Goal: Transaction & Acquisition: Book appointment/travel/reservation

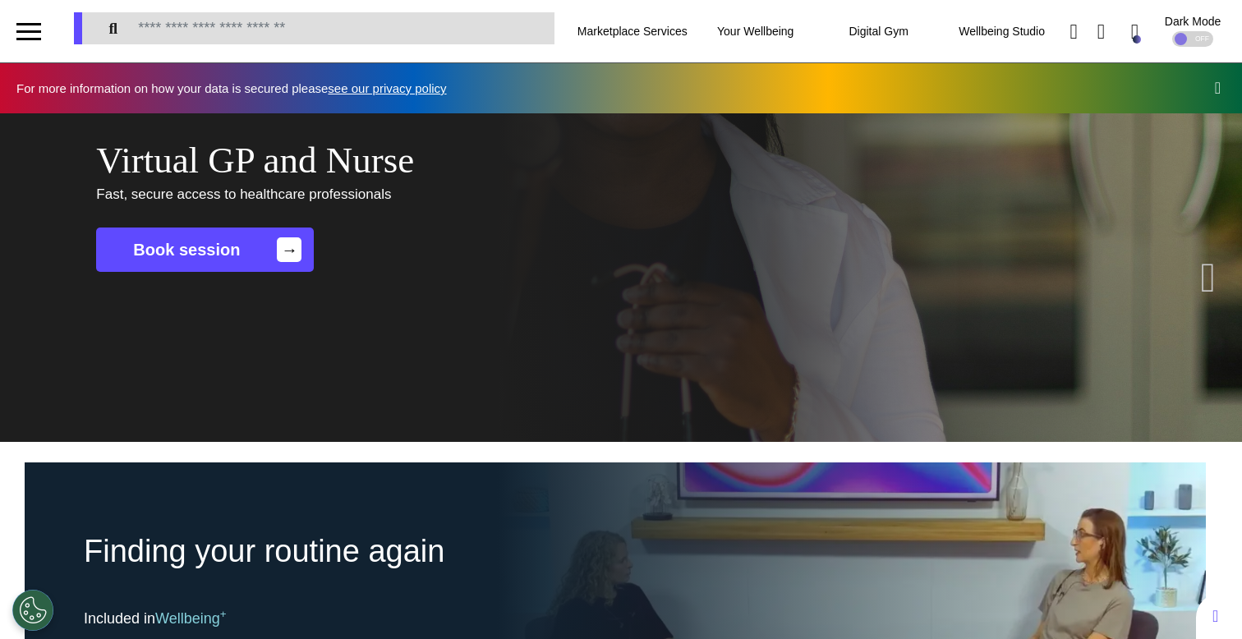
scroll to position [0, 620]
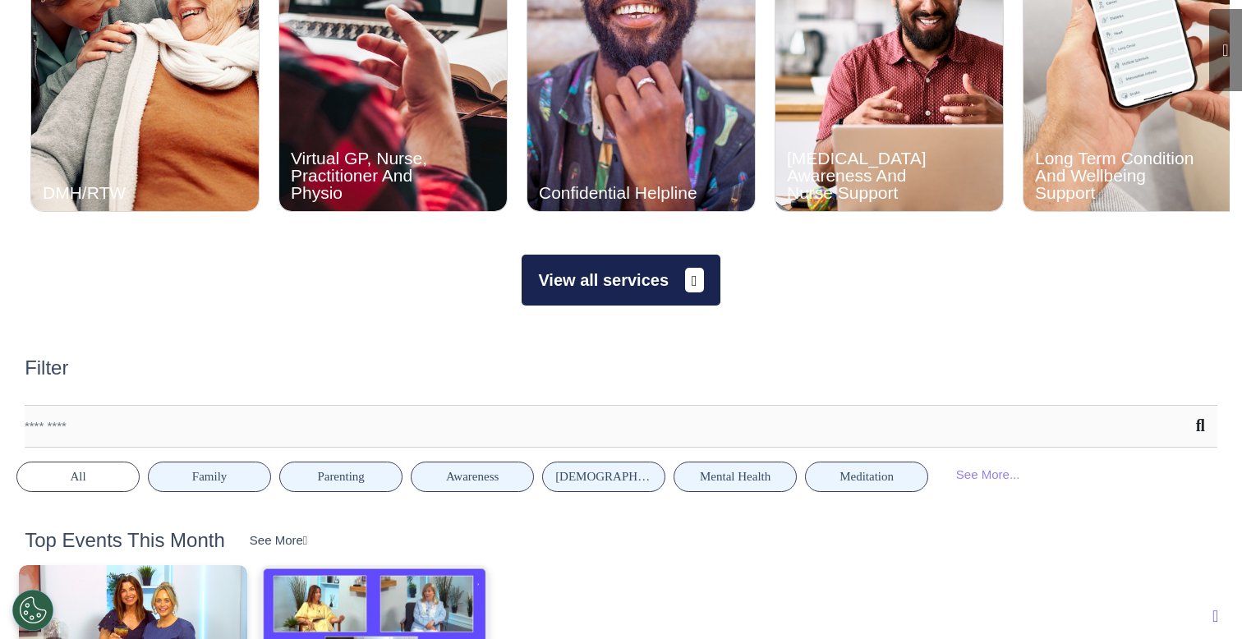
click at [622, 287] on button "View all services" at bounding box center [620, 280] width 198 height 51
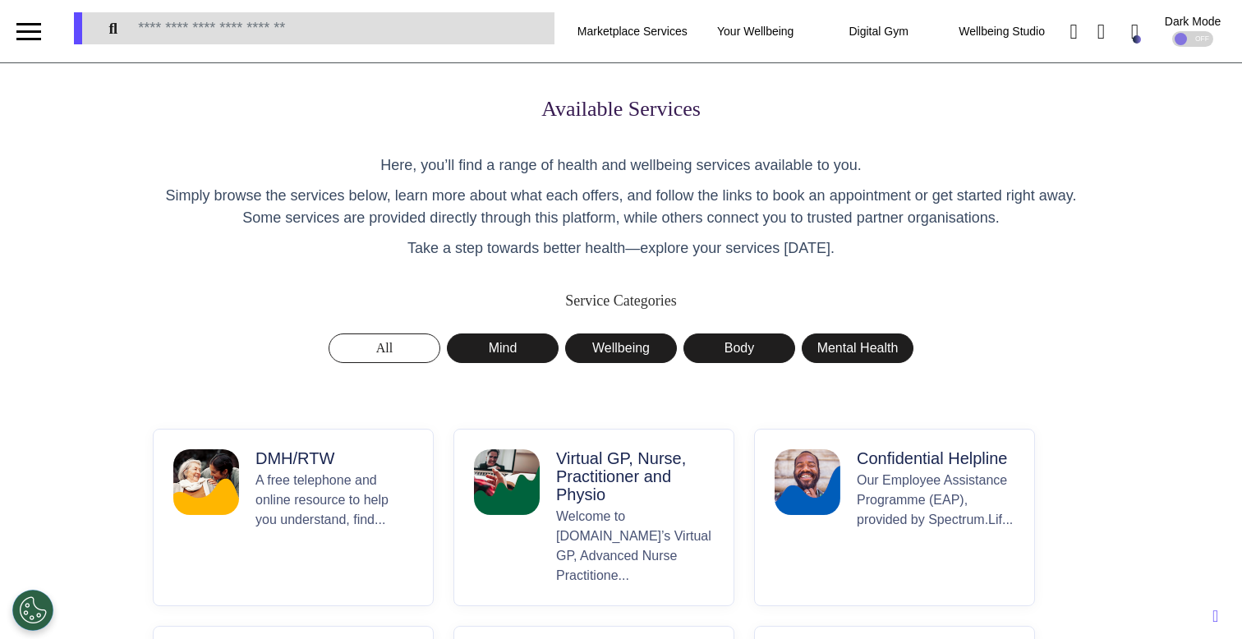
click at [627, 537] on p "Welcome to [DOMAIN_NAME]’s Virtual GP, Advanced Nurse Practitione..." at bounding box center [635, 546] width 158 height 79
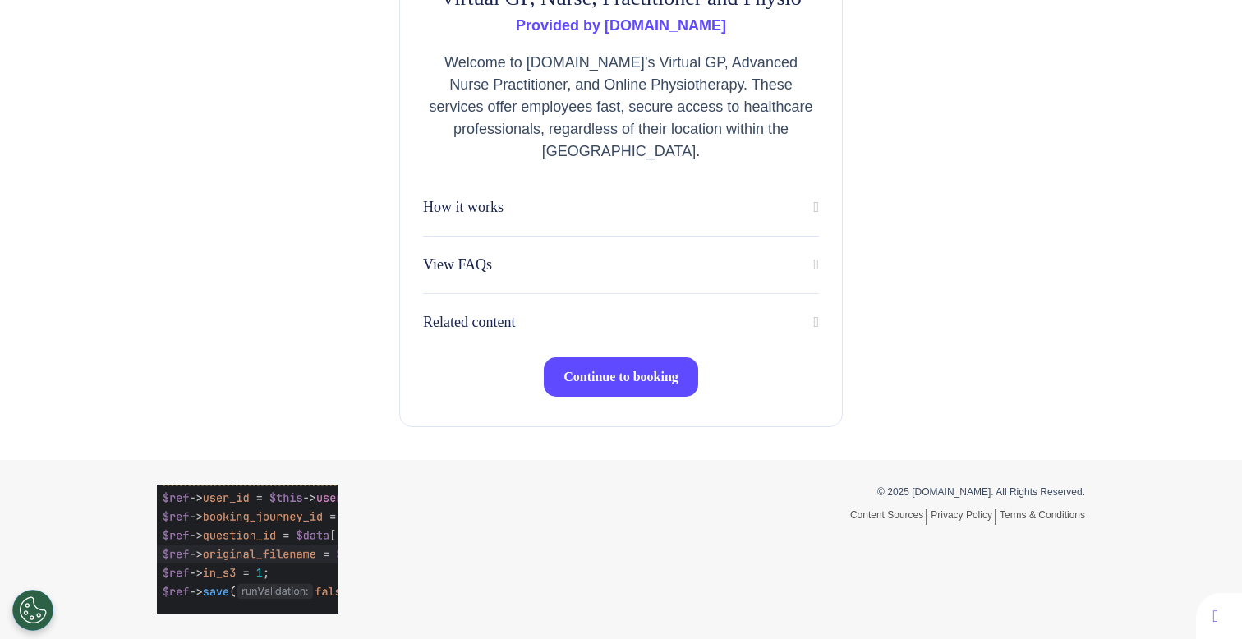
click at [563, 383] on span "Continue to booking" at bounding box center [620, 377] width 115 height 14
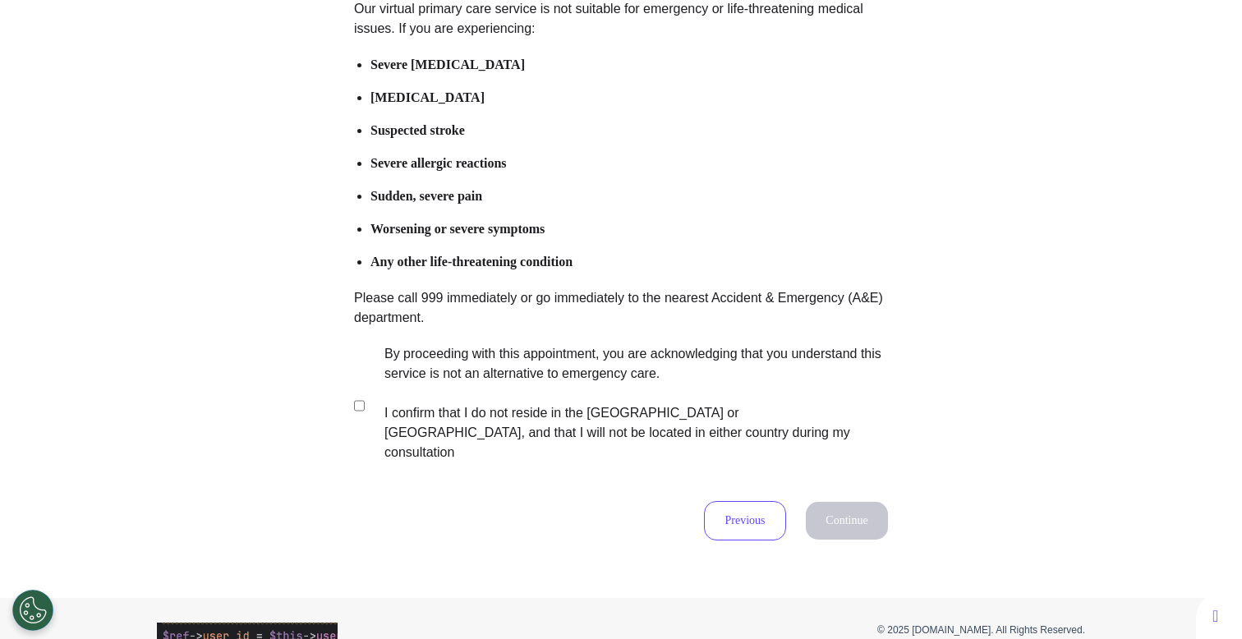
scroll to position [326, 0]
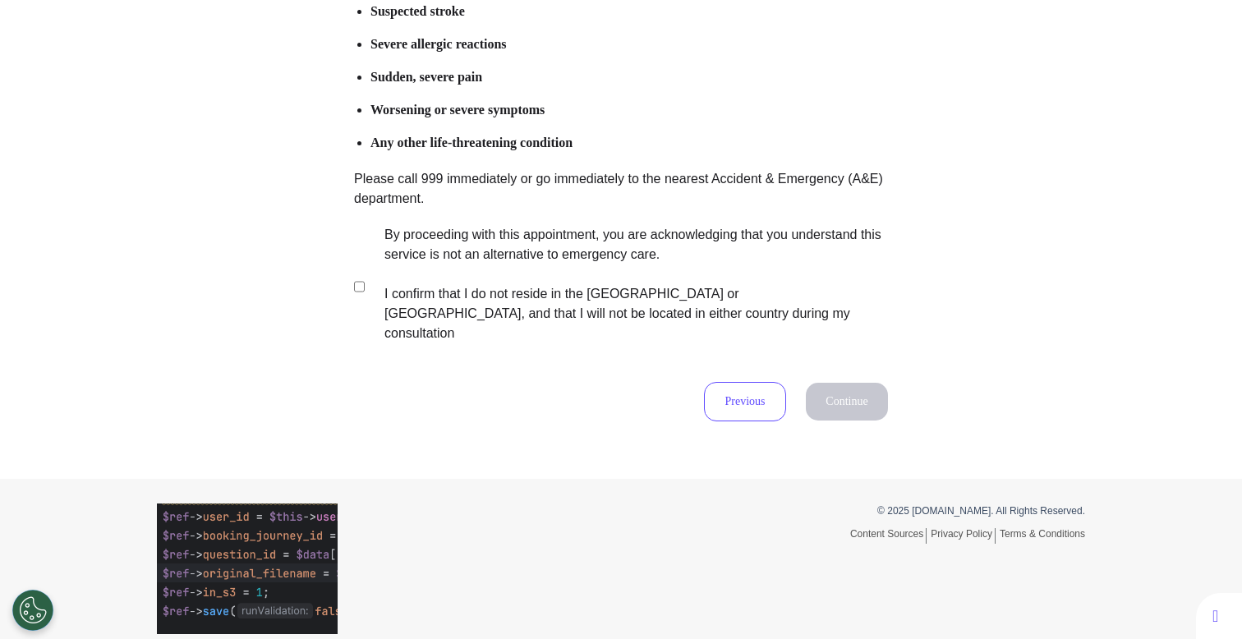
click at [714, 294] on label "By proceeding with this appointment, you are acknowledging that you understand …" at bounding box center [625, 284] width 514 height 118
click at [833, 387] on button "Continue" at bounding box center [847, 402] width 82 height 38
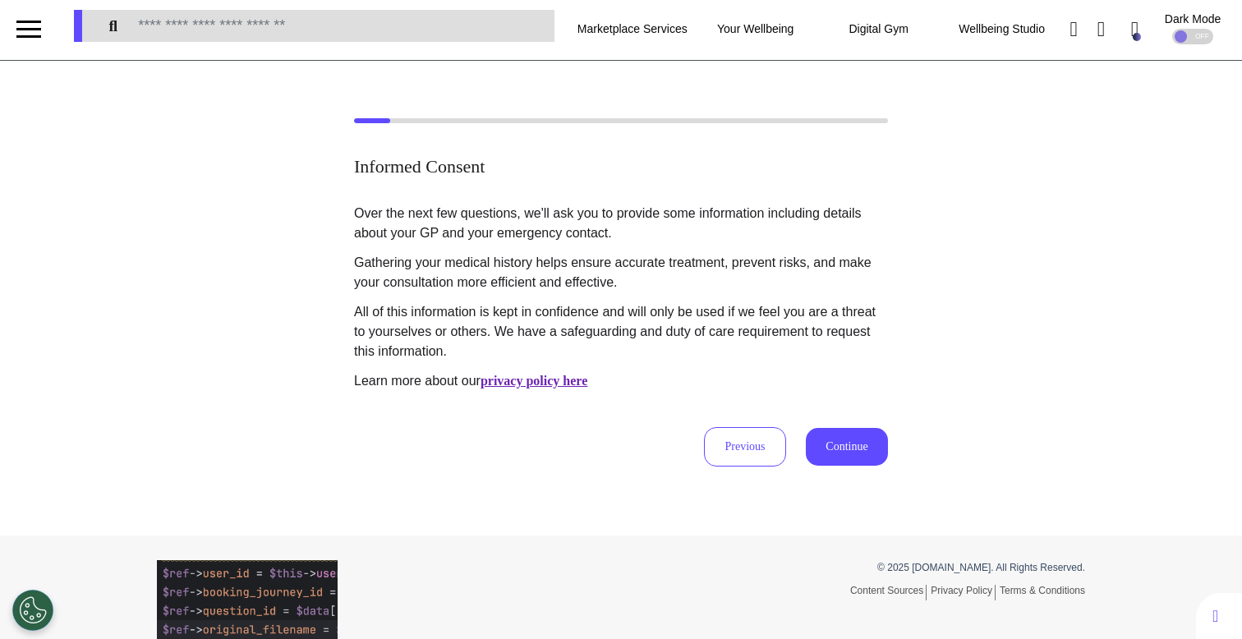
scroll to position [0, 0]
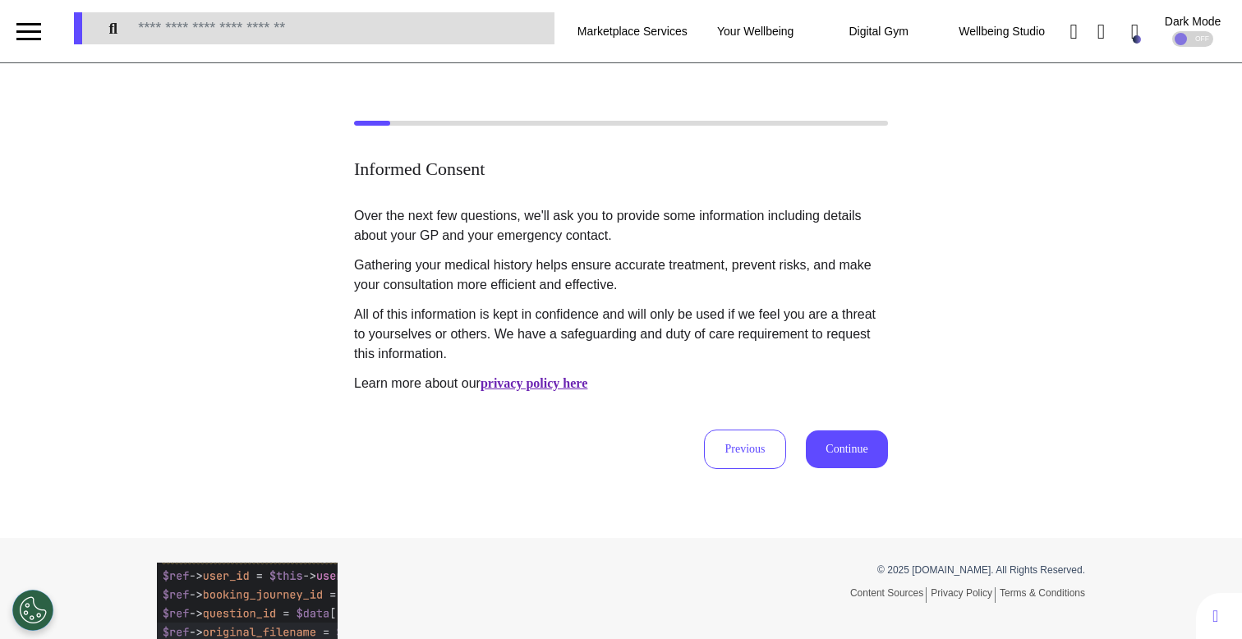
click at [844, 449] on button "Continue" at bounding box center [847, 449] width 82 height 38
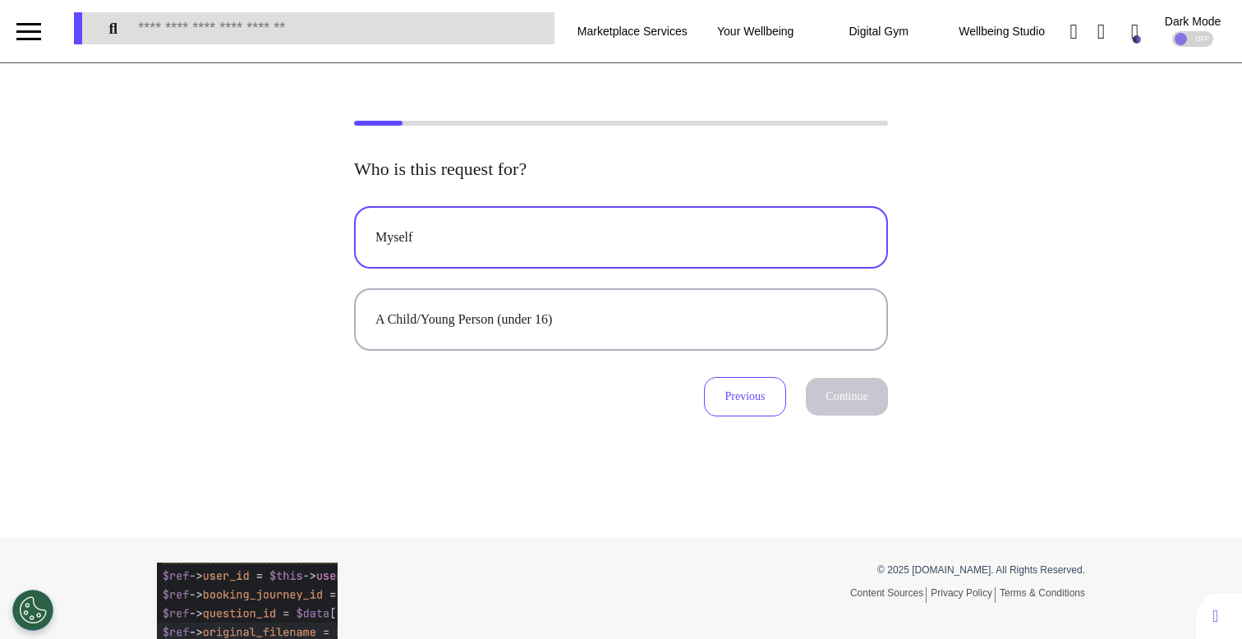
click at [769, 240] on div "Myself" at bounding box center [620, 237] width 491 height 20
select select "*****"
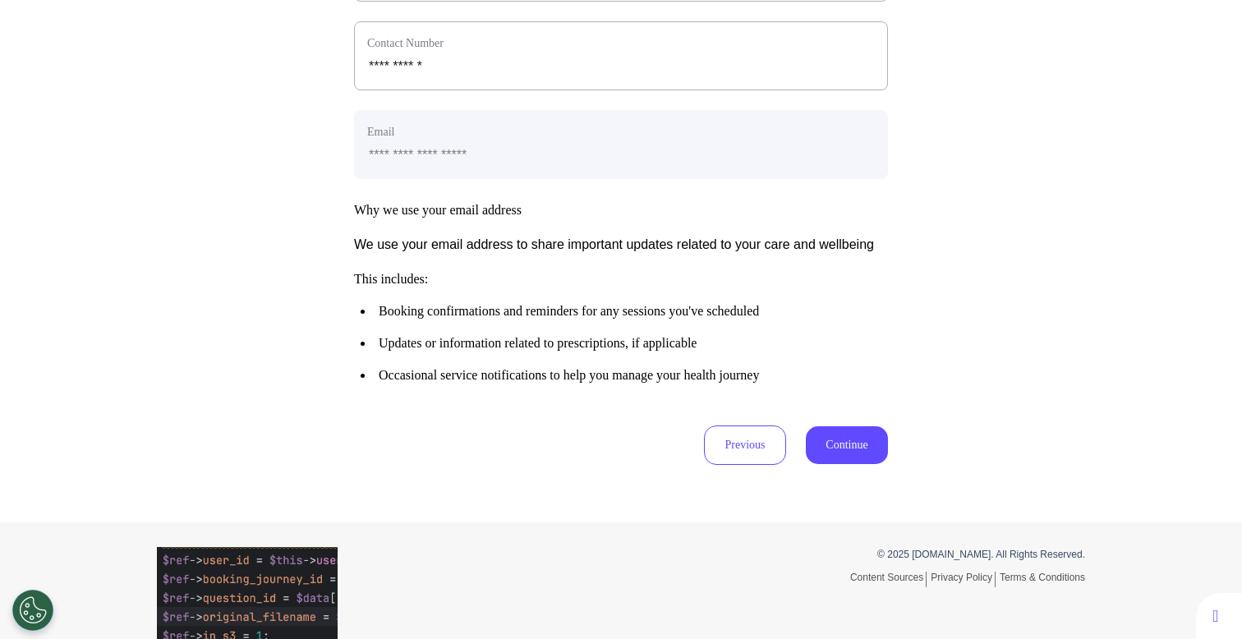
scroll to position [819, 0]
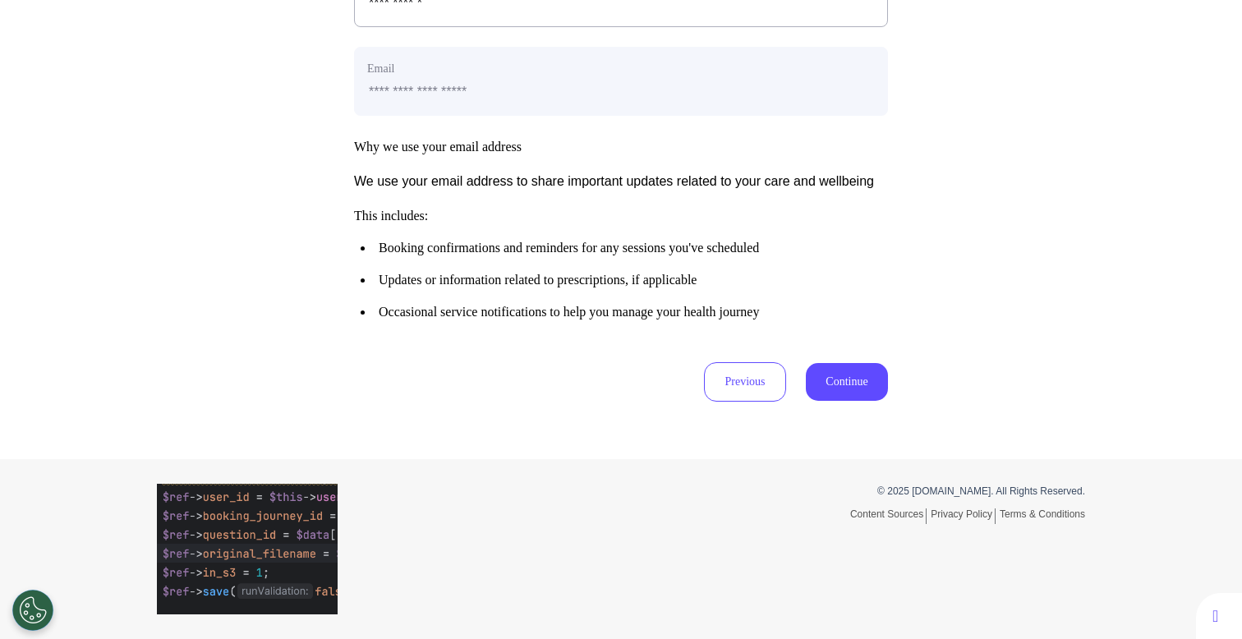
click at [860, 389] on button "Continue" at bounding box center [847, 382] width 82 height 38
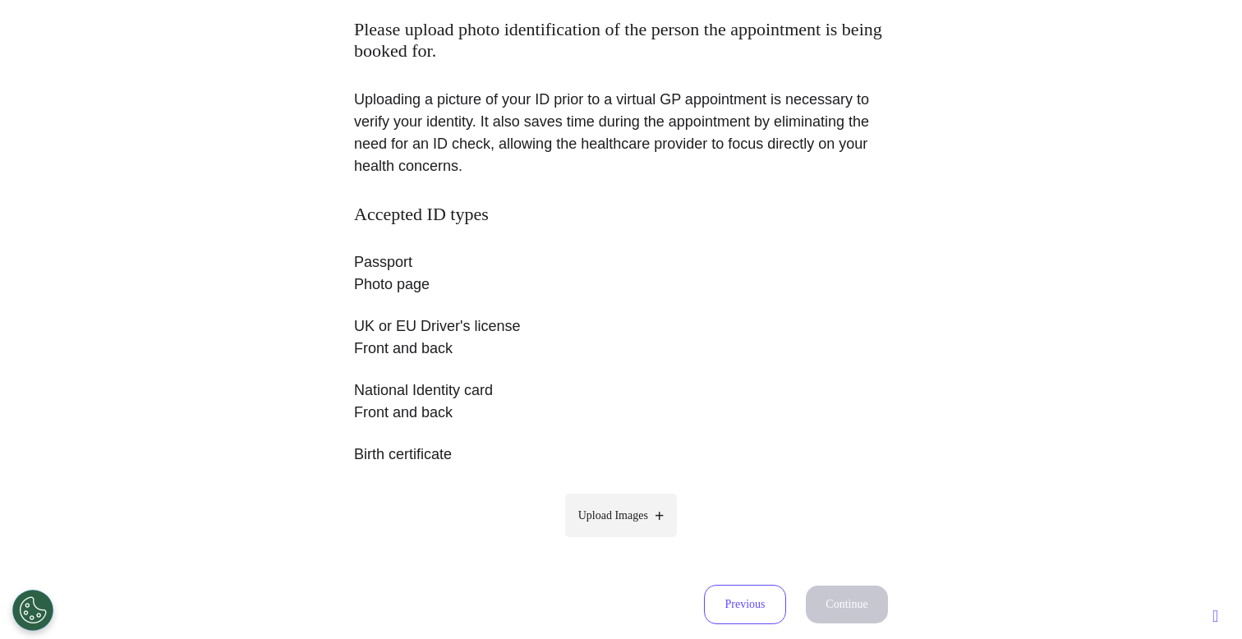
scroll to position [147, 0]
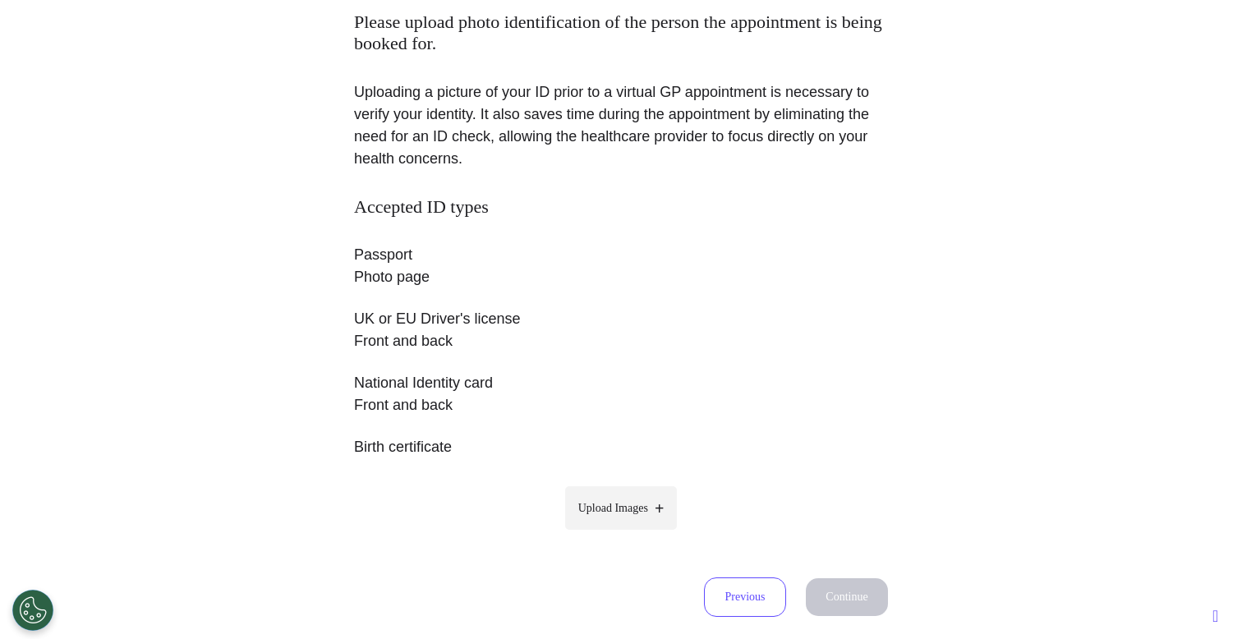
click at [598, 495] on label "Upload Images" at bounding box center [621, 508] width 113 height 44
click at [598, 534] on input "Upload Images" at bounding box center [621, 542] width 156 height 17
click at [589, 510] on span "Upload Images" at bounding box center [613, 507] width 70 height 17
click at [589, 563] on input "Upload Images" at bounding box center [621, 571] width 156 height 17
type input "**********"
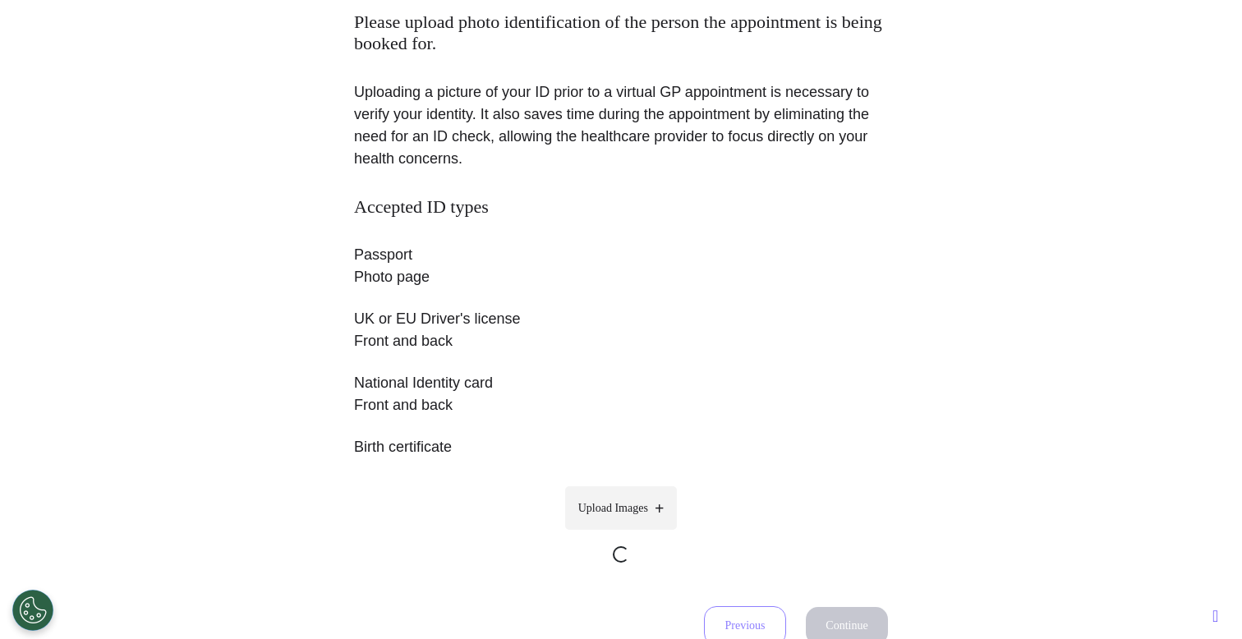
click at [622, 500] on span "Upload Images" at bounding box center [613, 507] width 70 height 17
click at [622, 563] on input "Upload Images" at bounding box center [621, 571] width 156 height 17
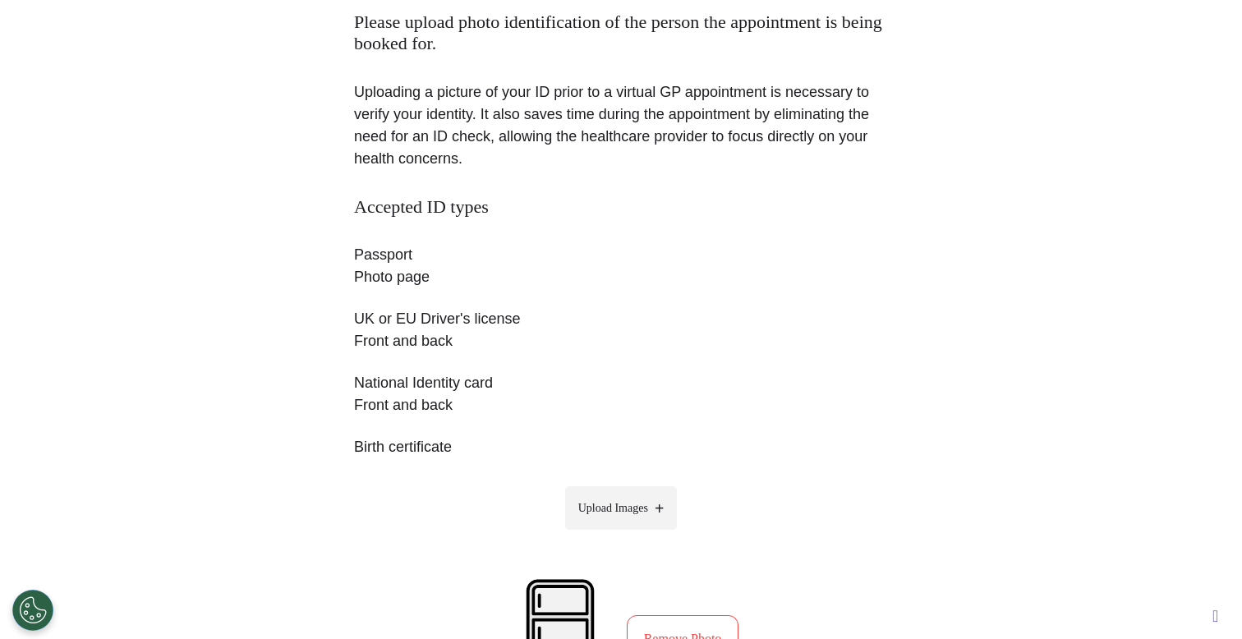
type input "**********"
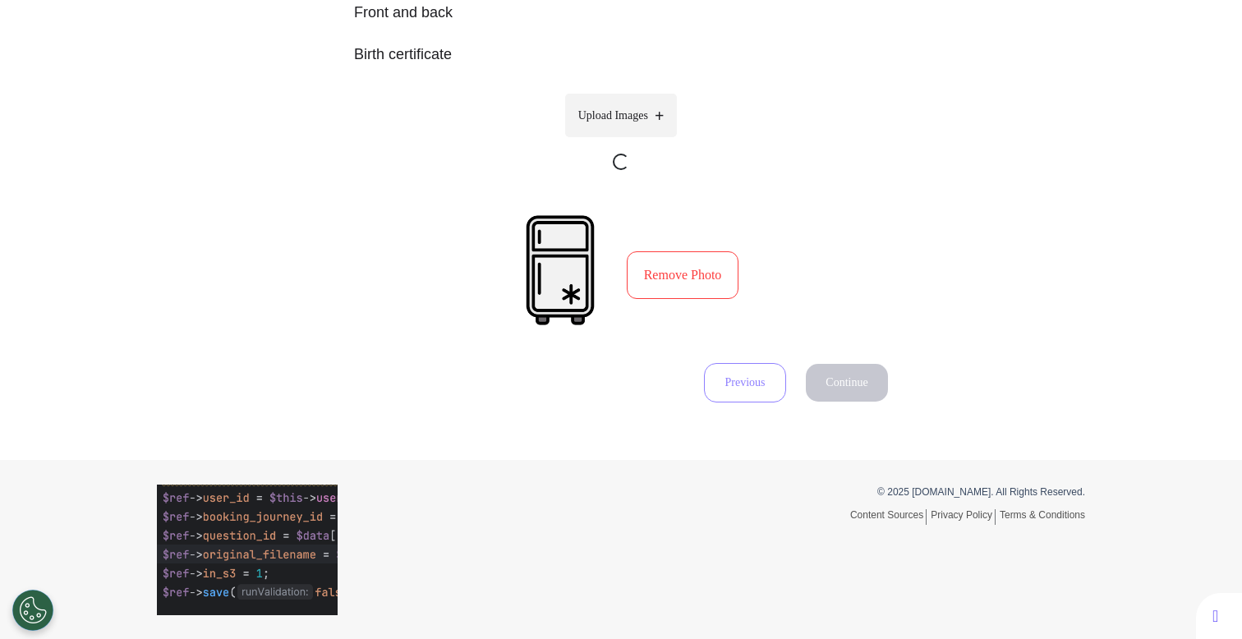
scroll to position [540, 0]
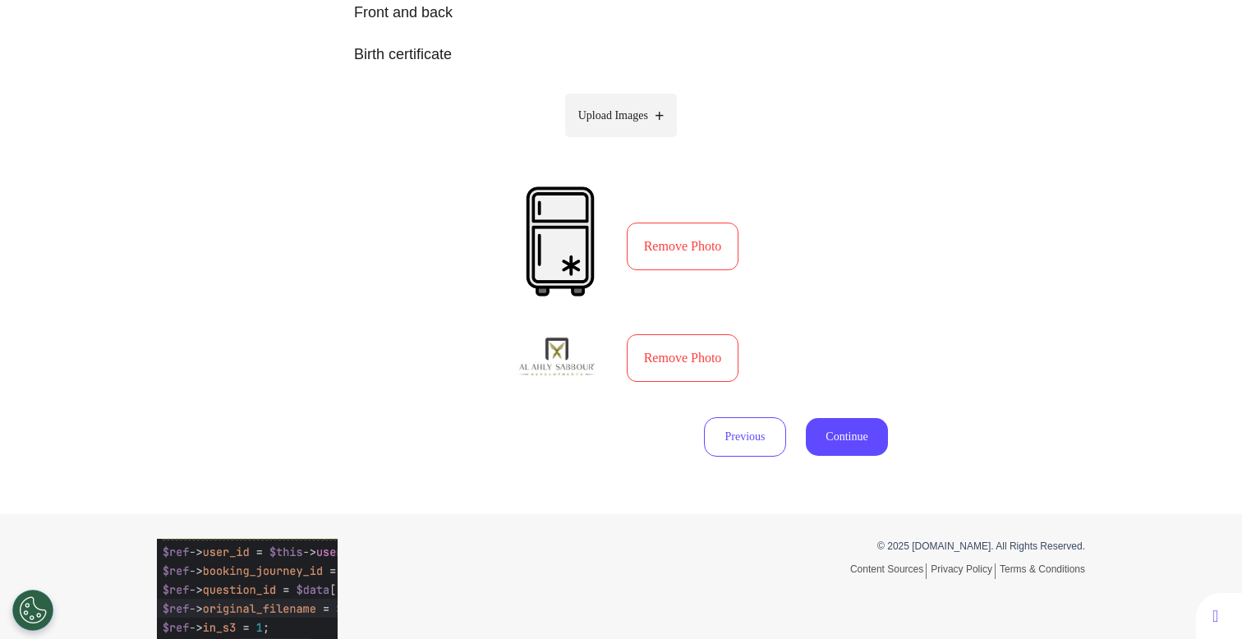
click at [641, 134] on label "Upload Images" at bounding box center [621, 116] width 113 height 44
click at [641, 141] on input "Upload Images" at bounding box center [621, 149] width 156 height 17
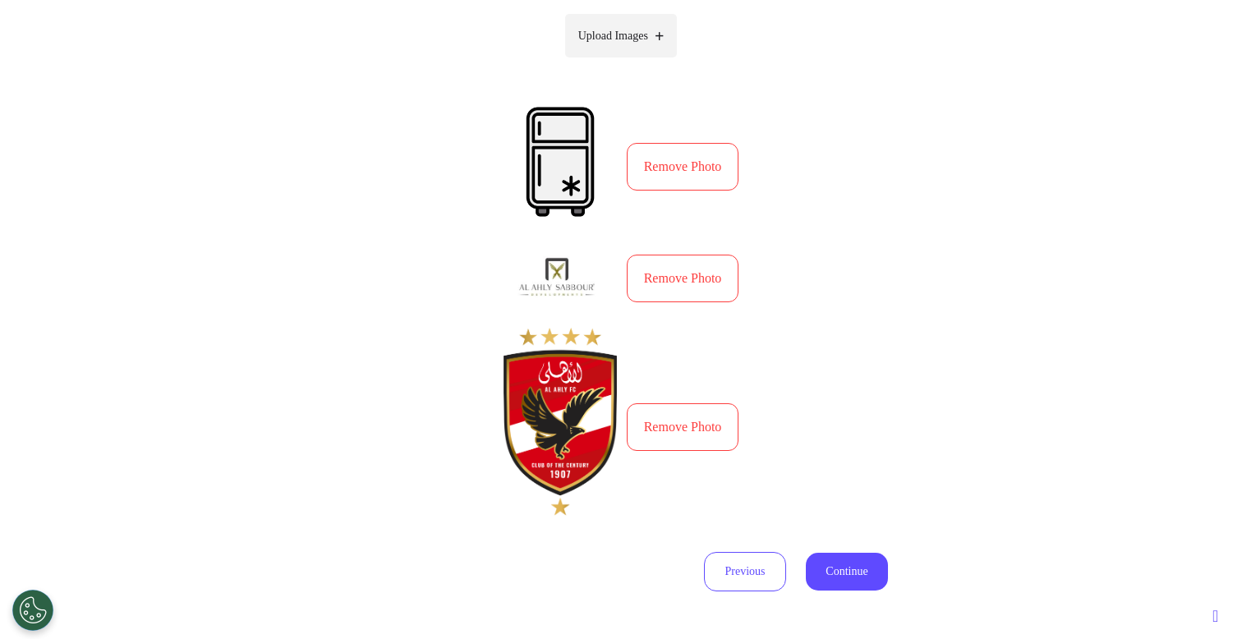
scroll to position [624, 0]
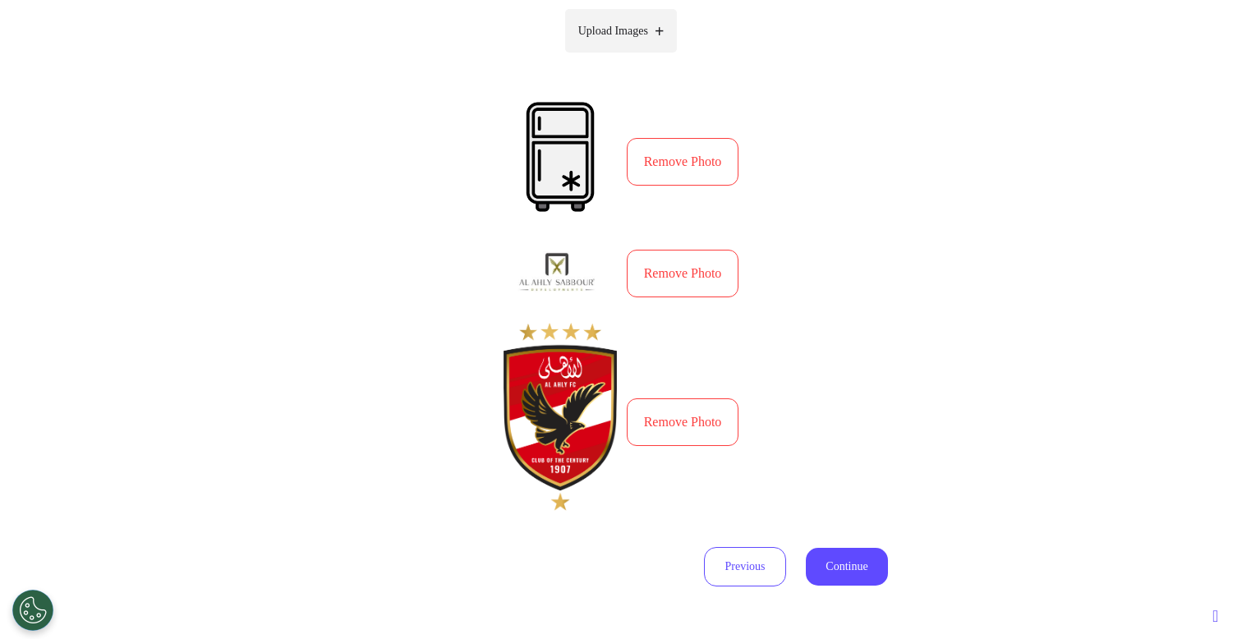
click at [700, 145] on button "Remove Photo" at bounding box center [683, 162] width 113 height 48
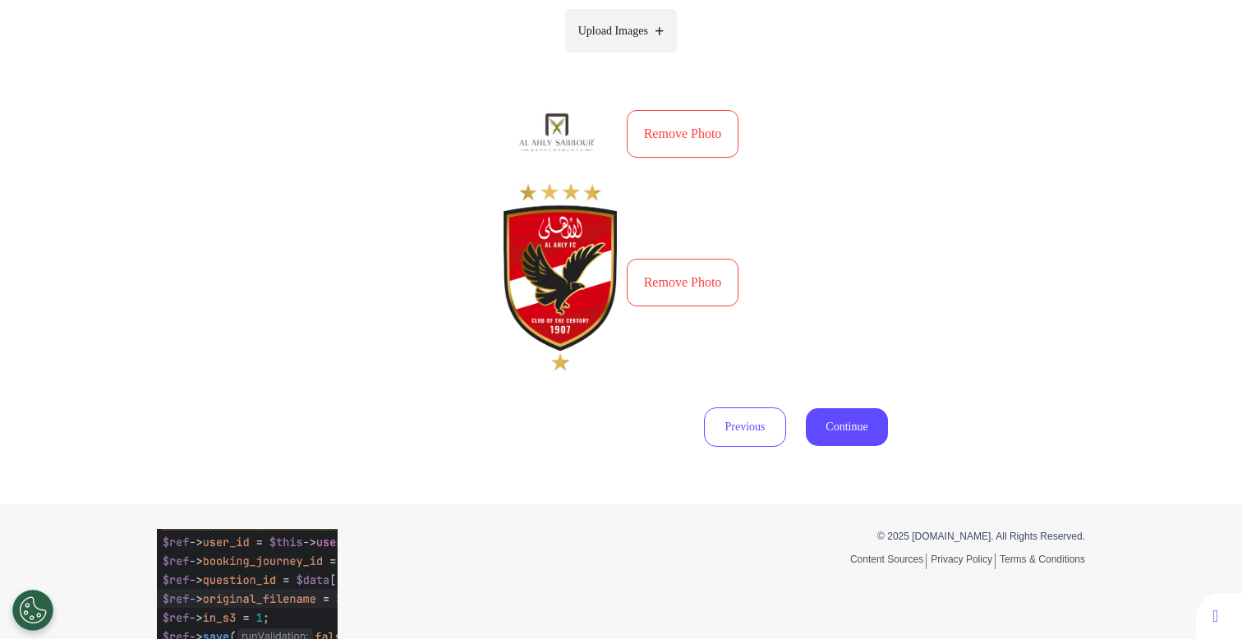
click at [686, 142] on button "Remove Photo" at bounding box center [683, 134] width 113 height 48
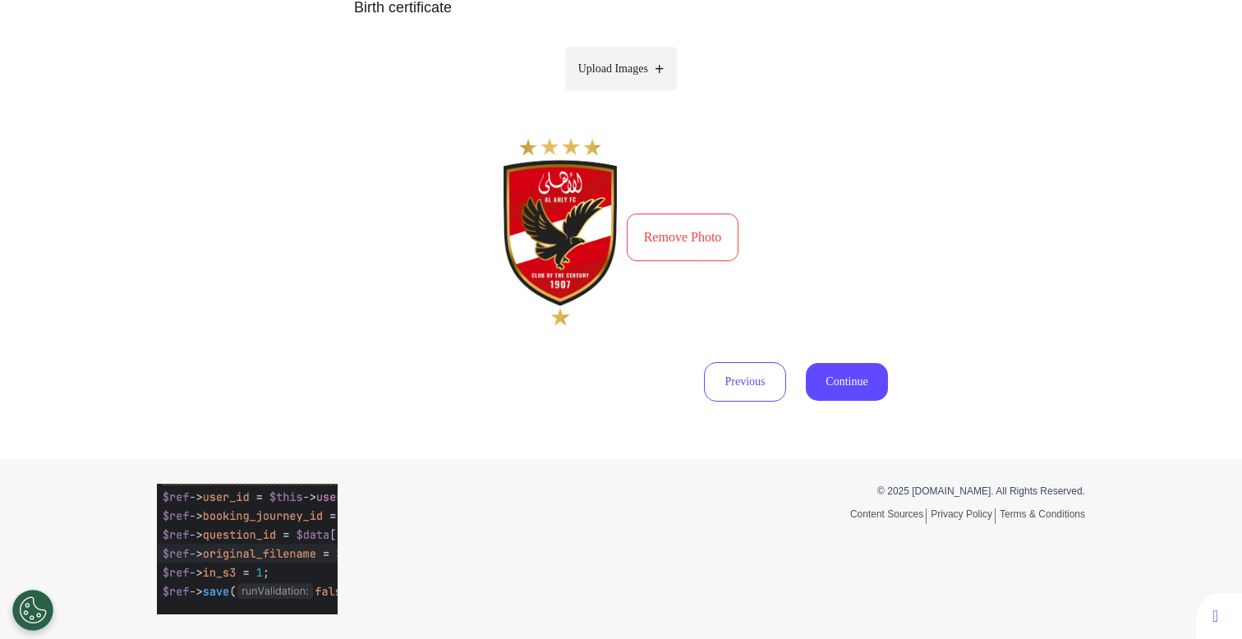
click at [678, 251] on button "Remove Photo" at bounding box center [683, 238] width 113 height 48
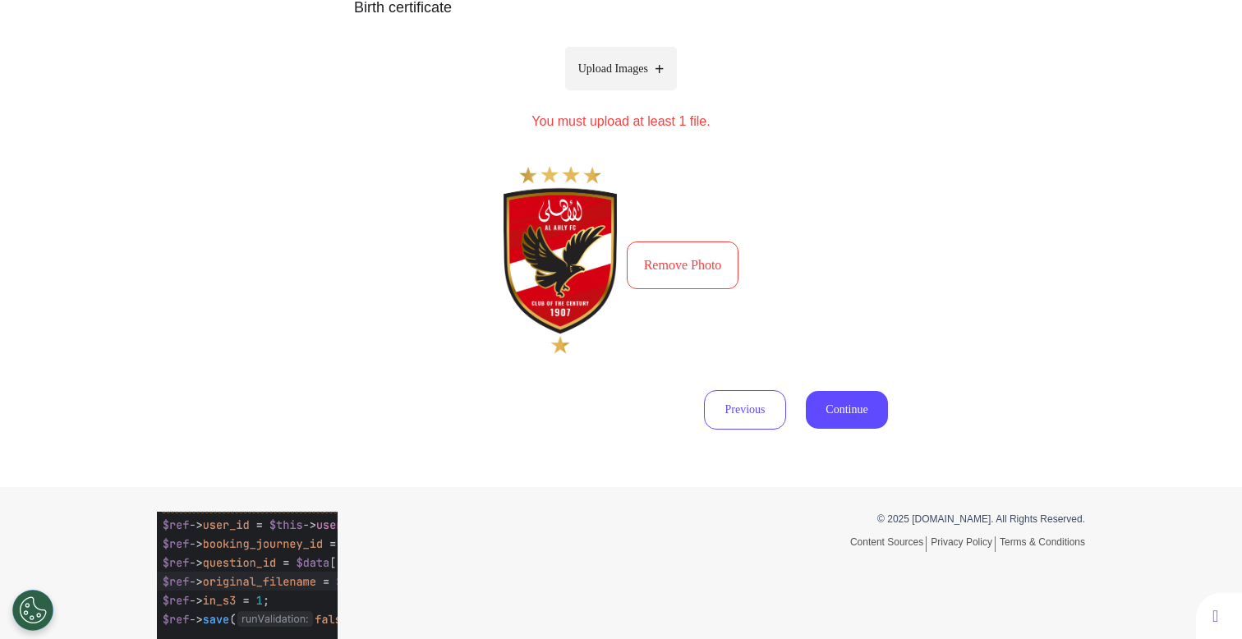
scroll to position [614, 0]
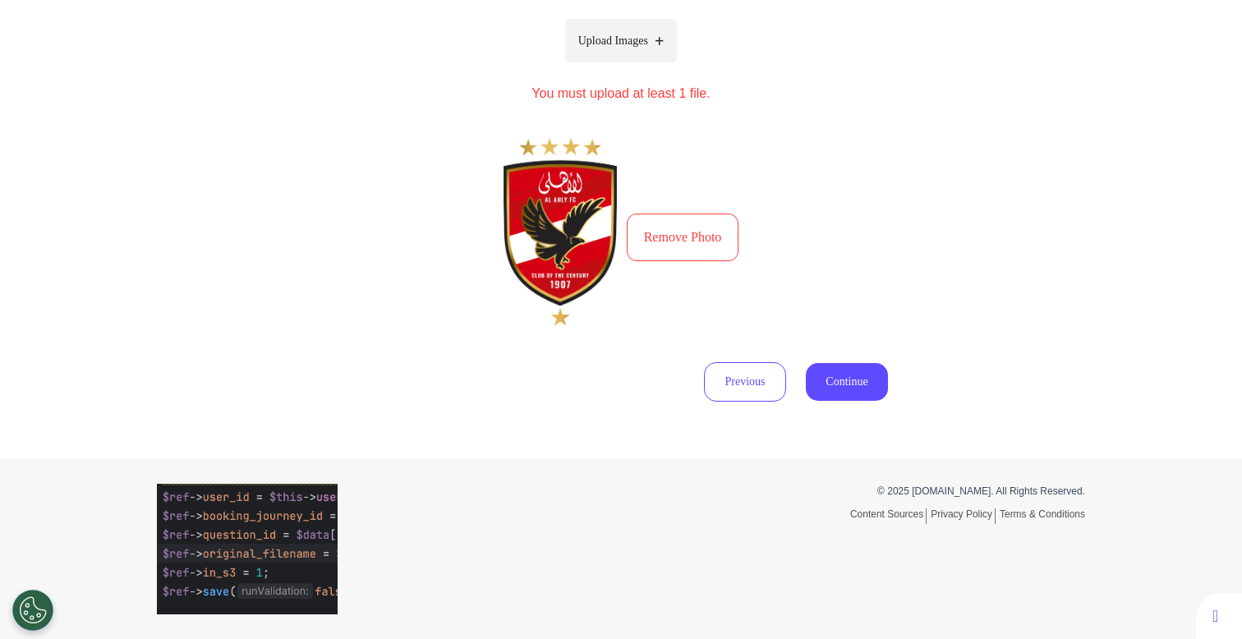
click at [662, 245] on button "Remove Photo" at bounding box center [683, 238] width 113 height 48
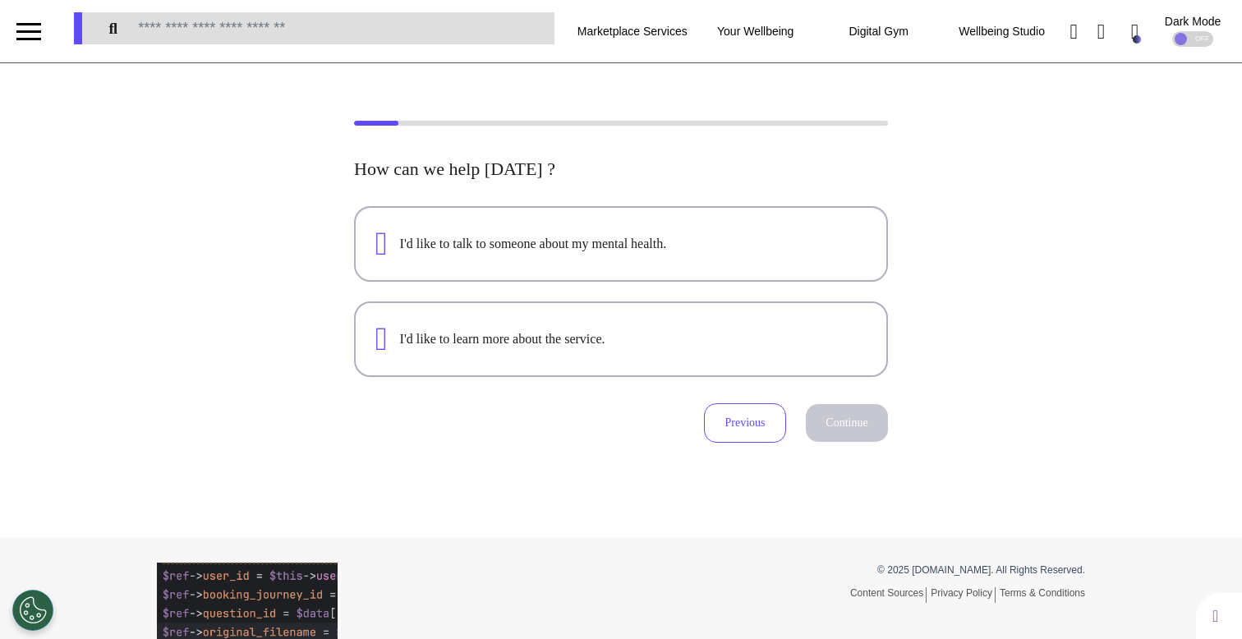
click at [30, 25] on div at bounding box center [28, 24] width 25 height 2
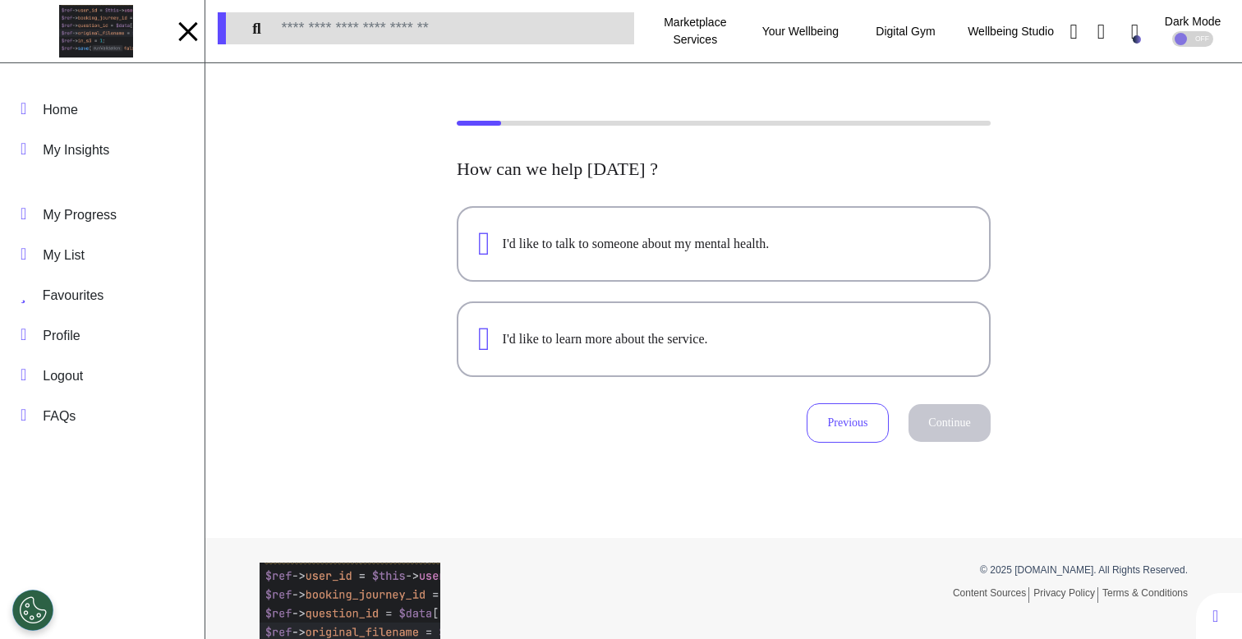
click at [101, 25] on img at bounding box center [96, 31] width 74 height 53
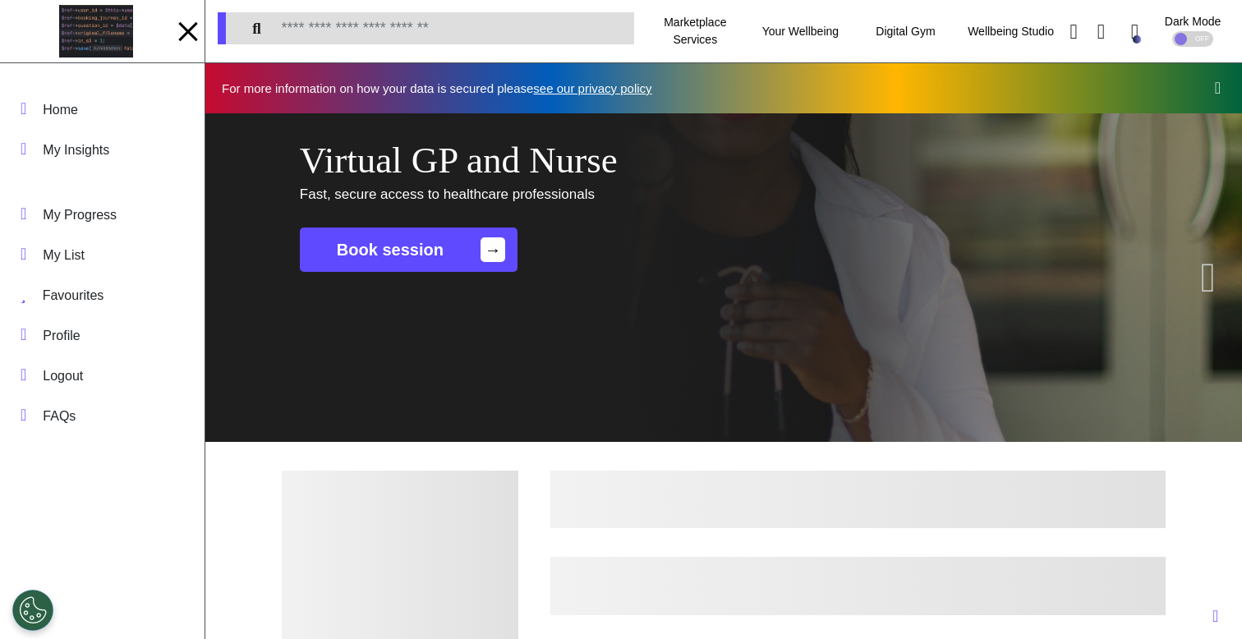
click at [626, 271] on div "Virtual GP and Nurse Fast, secure access to healthcare professionals Book sessi…" at bounding box center [723, 205] width 872 height 134
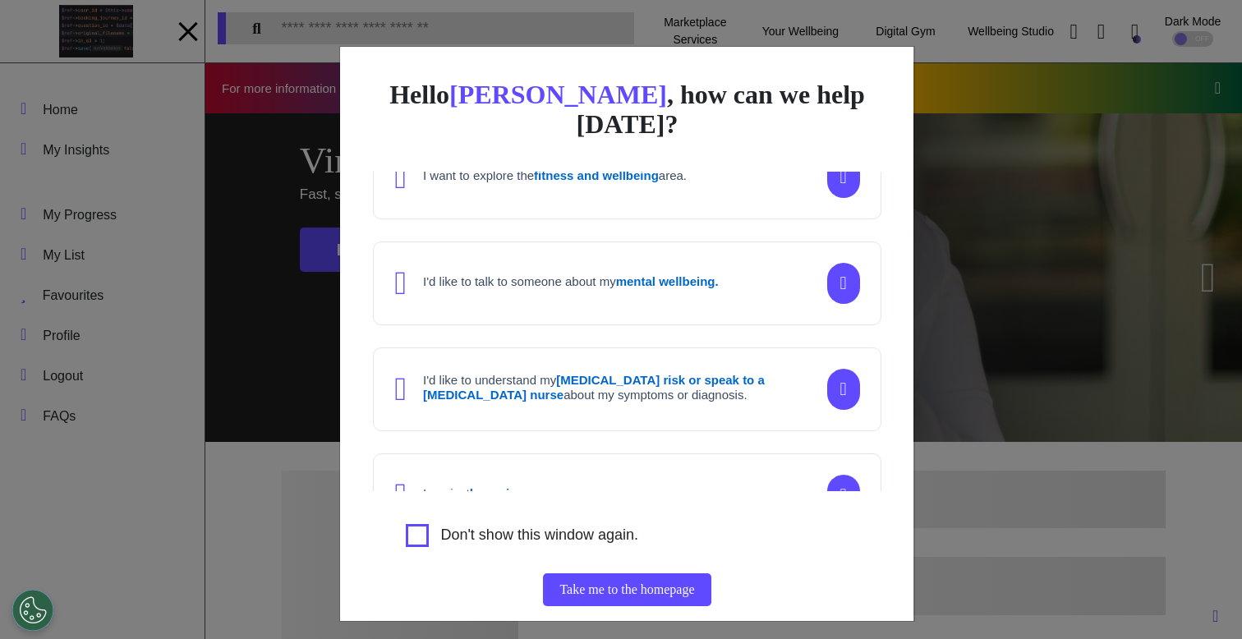
scroll to position [188, 0]
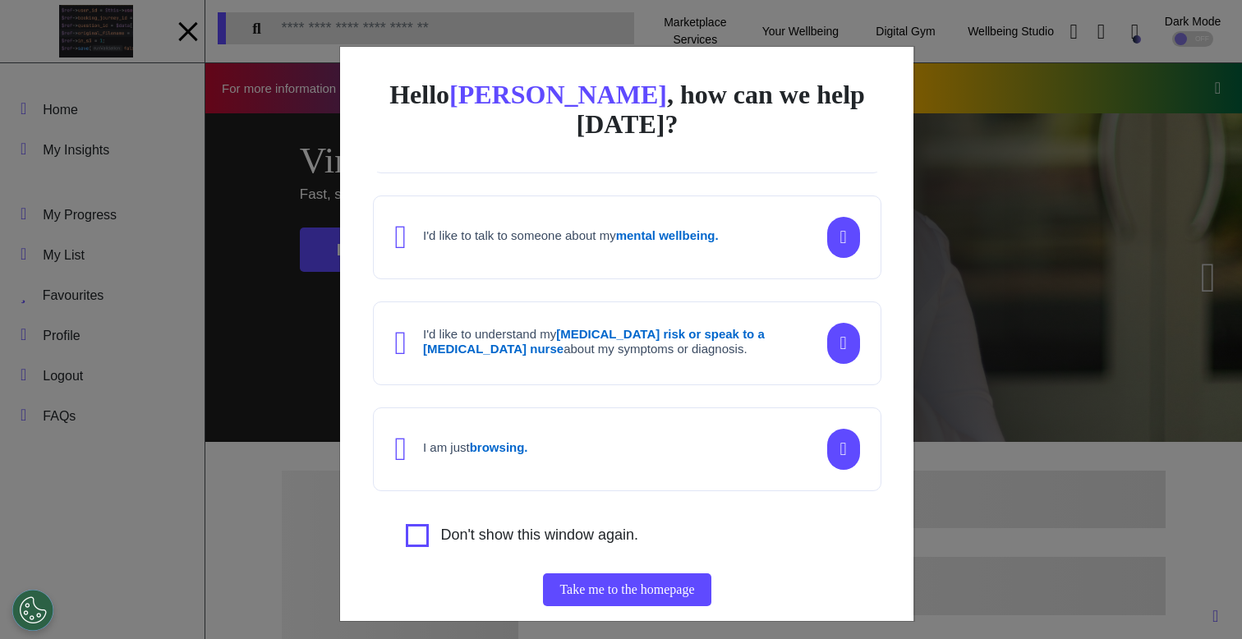
click at [1020, 286] on div "Hello Ahmed , how can we help today? I'd like to book a Virtual GP or Physio ap…" at bounding box center [621, 319] width 1242 height 639
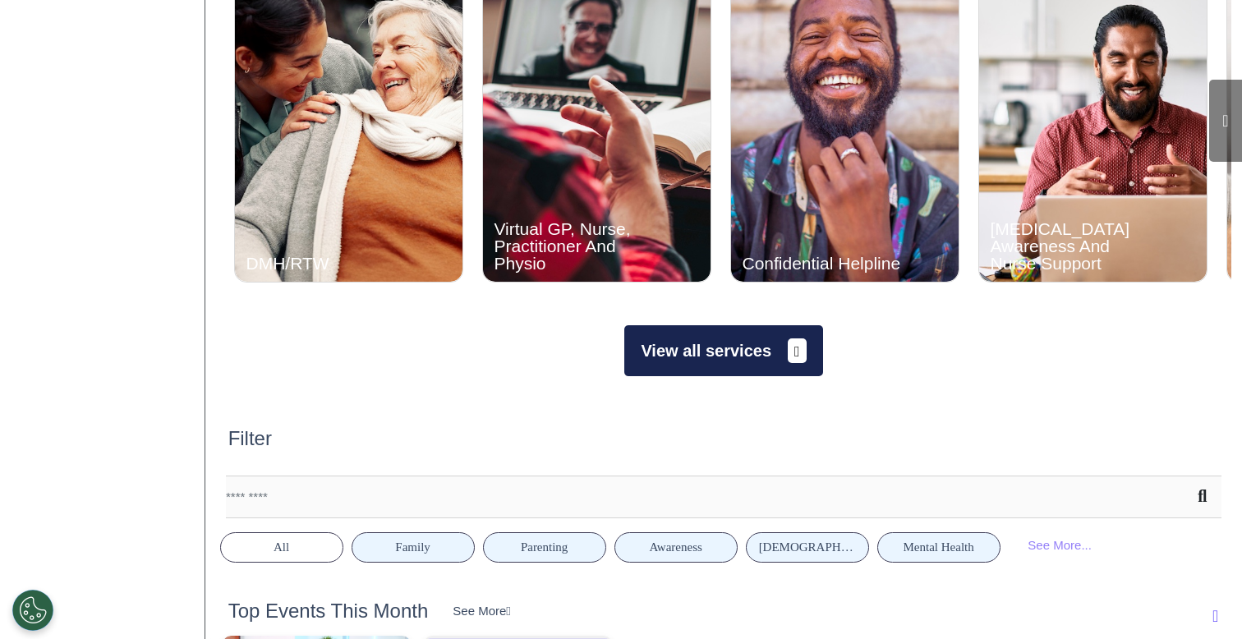
click at [724, 347] on button "View all services" at bounding box center [723, 350] width 198 height 51
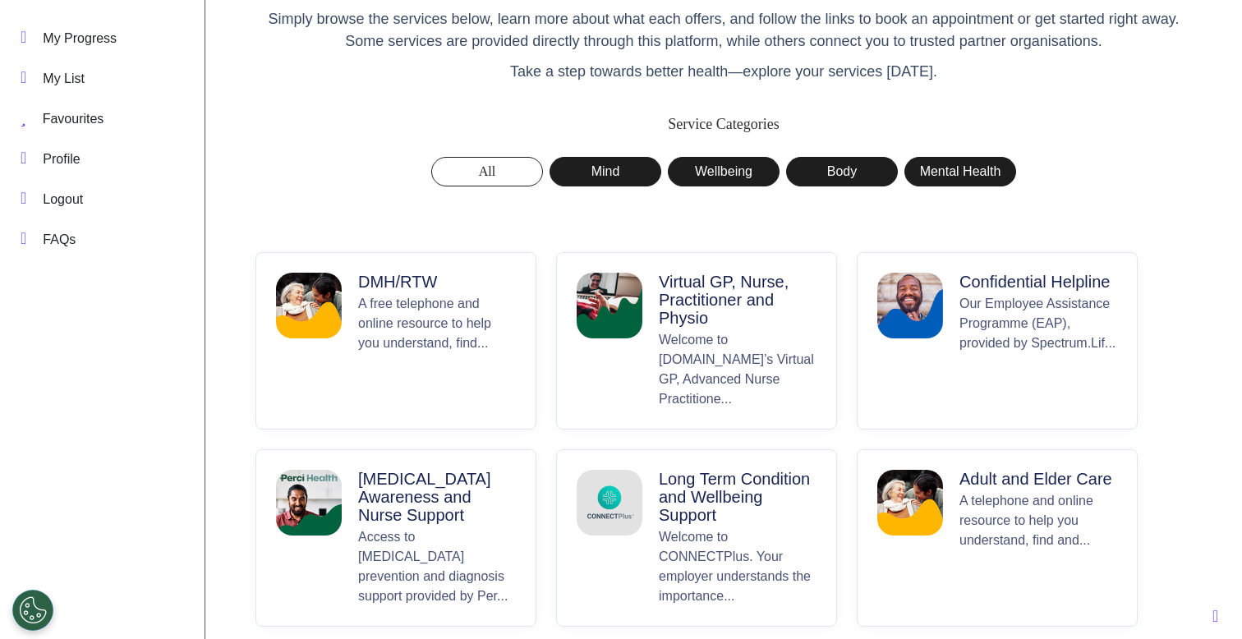
click at [685, 304] on p "Virtual GP, Nurse, Practitioner and Physio" at bounding box center [738, 300] width 158 height 54
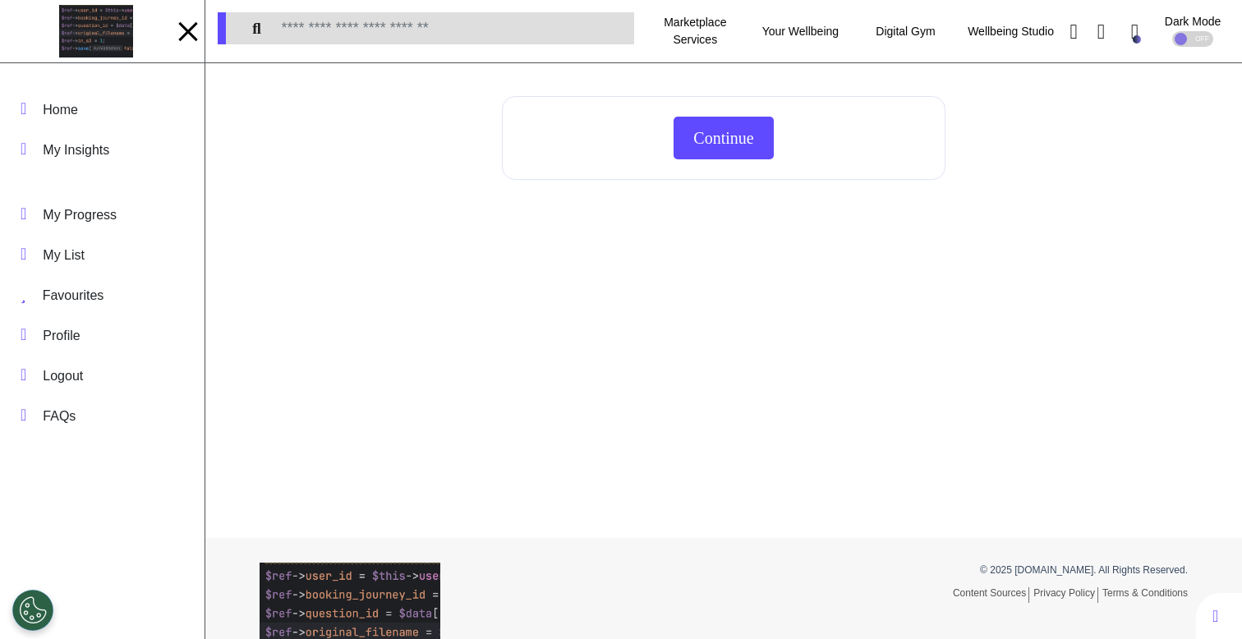
click at [194, 34] on div at bounding box center [188, 31] width 25 height 27
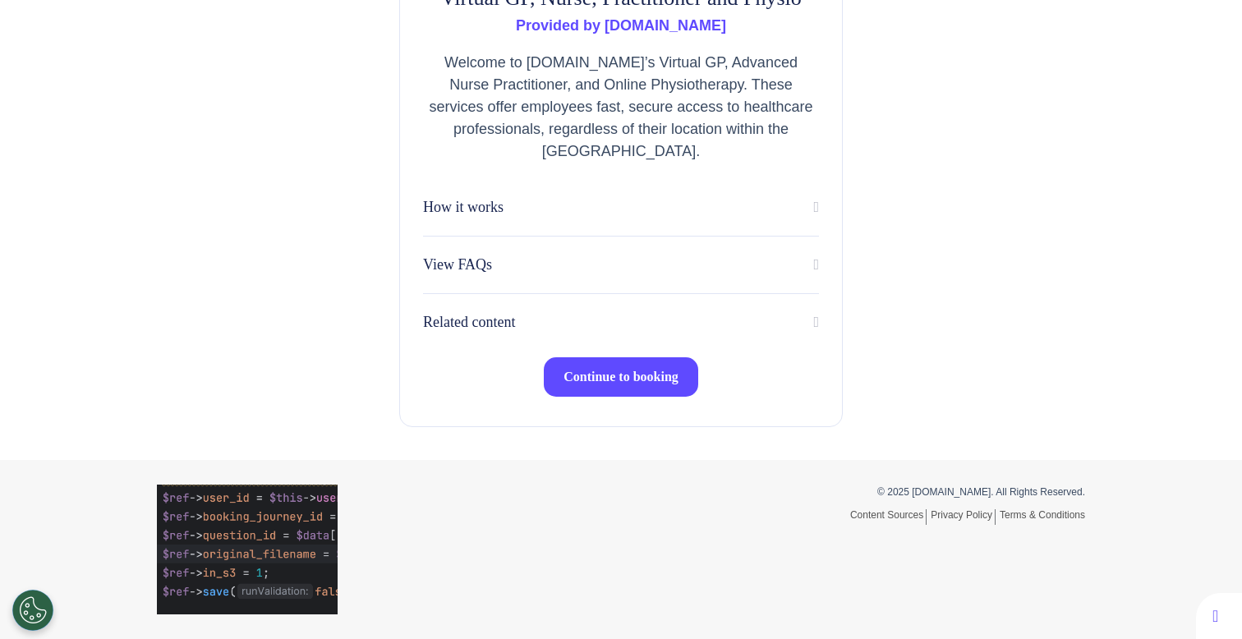
click at [636, 385] on button "Continue to booking" at bounding box center [621, 376] width 154 height 39
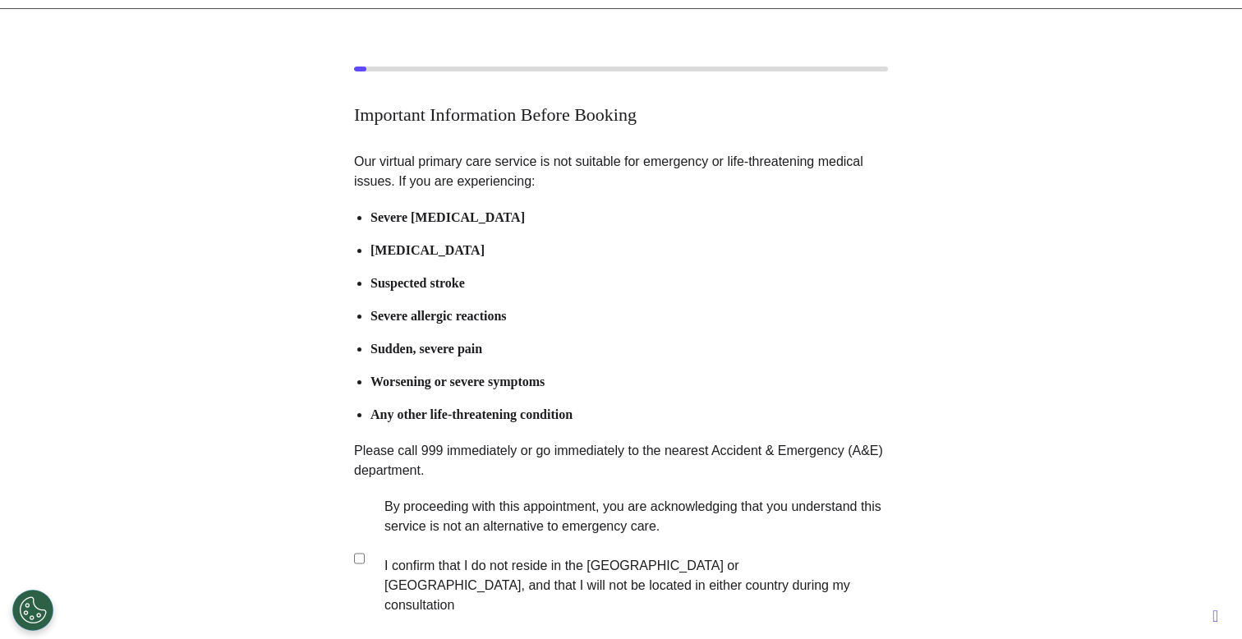
scroll to position [62, 0]
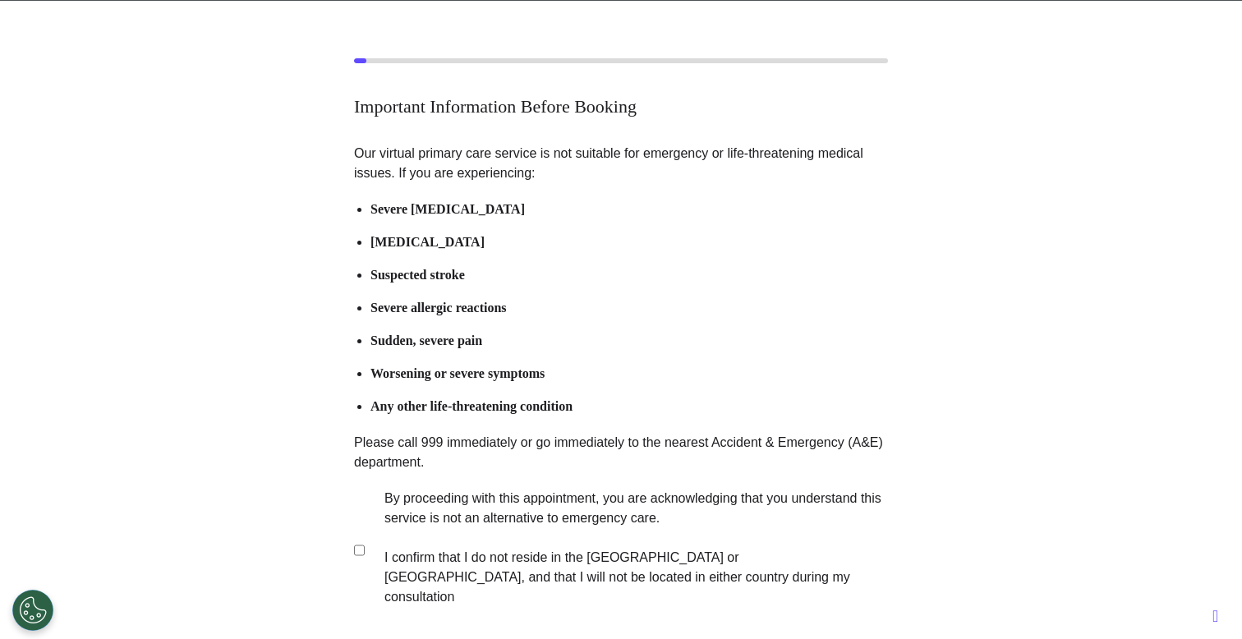
click at [531, 565] on label "By proceeding with this appointment, you are acknowledging that you understand …" at bounding box center [625, 548] width 514 height 118
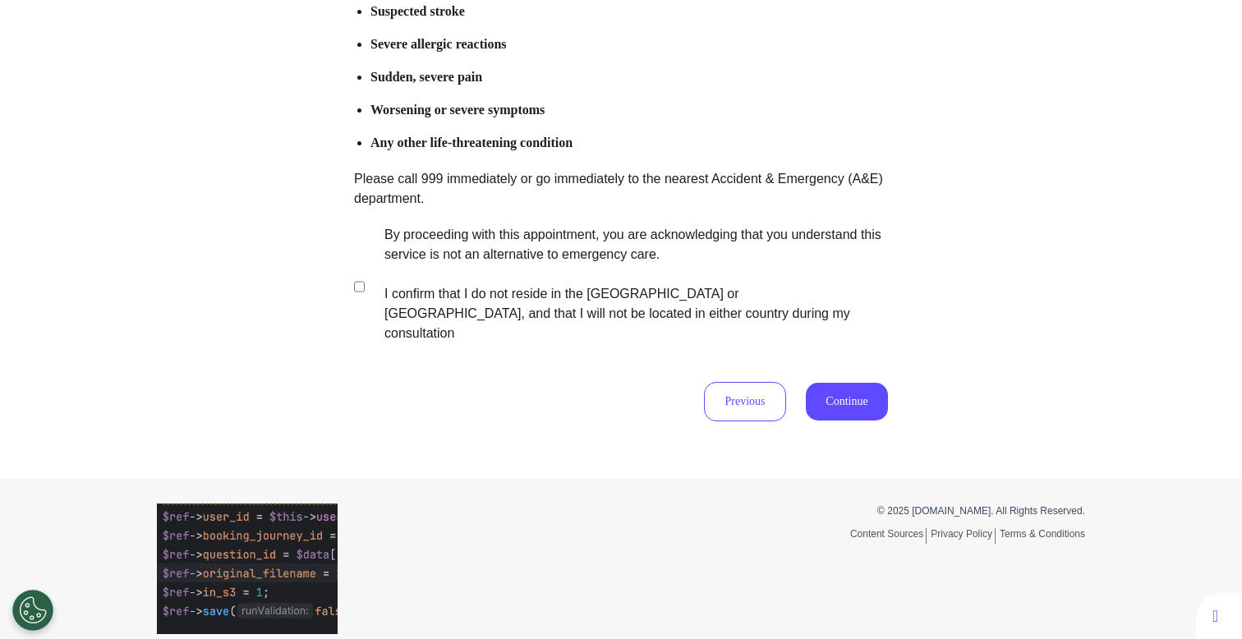
click at [834, 386] on button "Continue" at bounding box center [847, 402] width 82 height 38
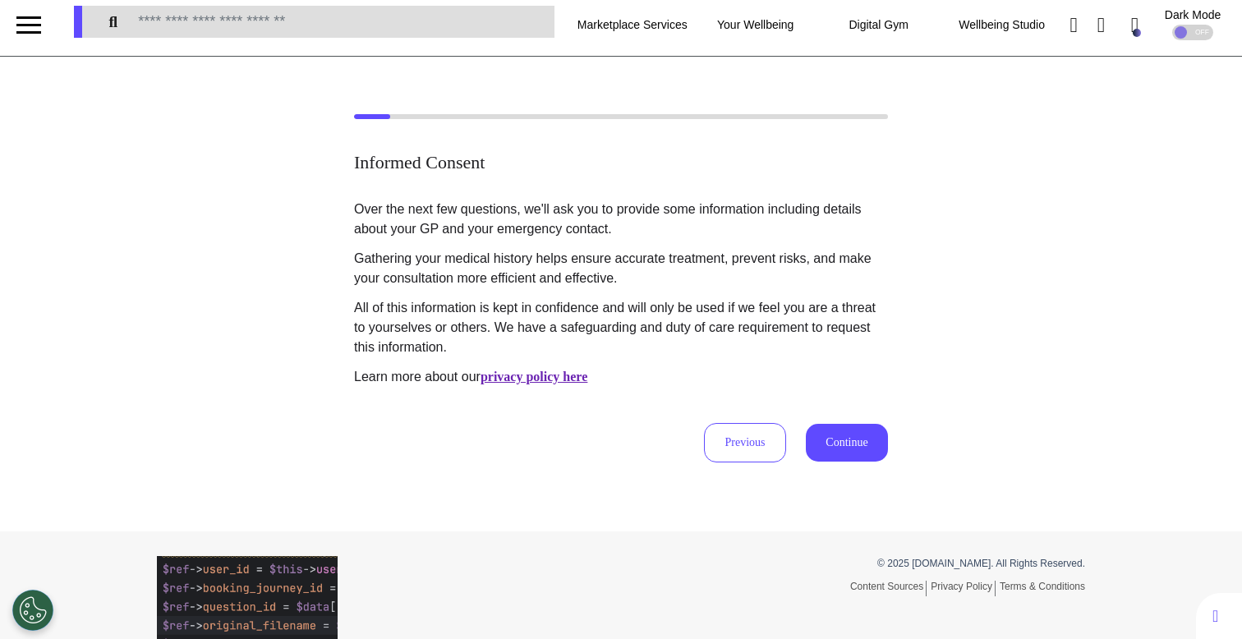
scroll to position [0, 0]
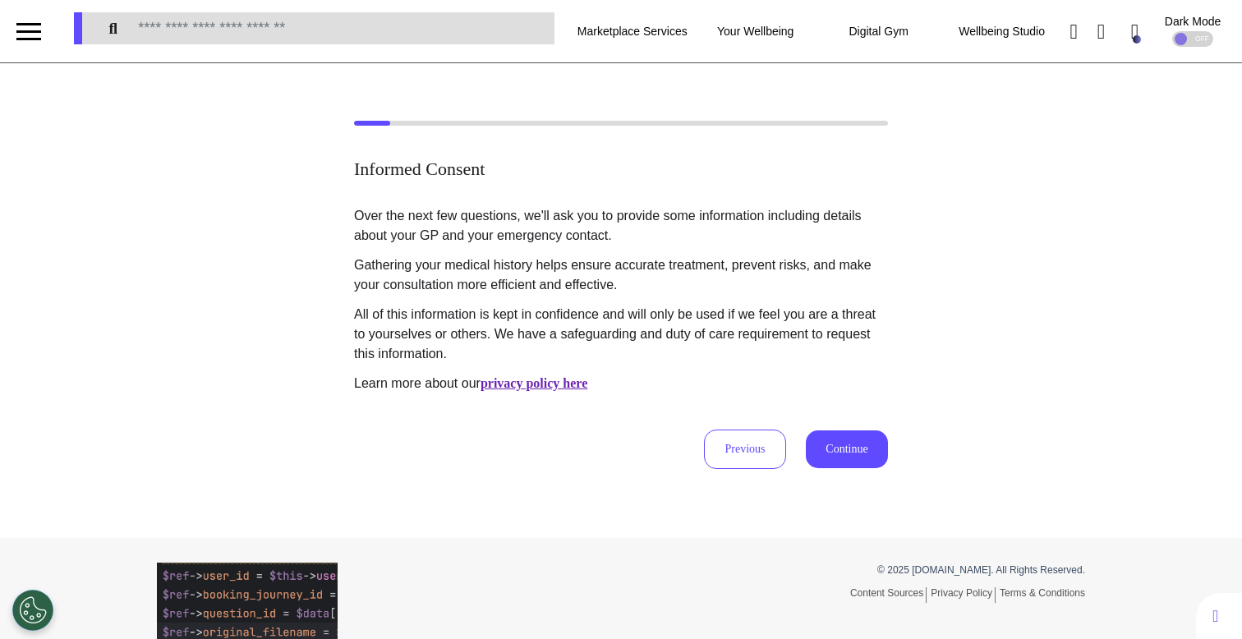
click at [829, 448] on button "Continue" at bounding box center [847, 449] width 82 height 38
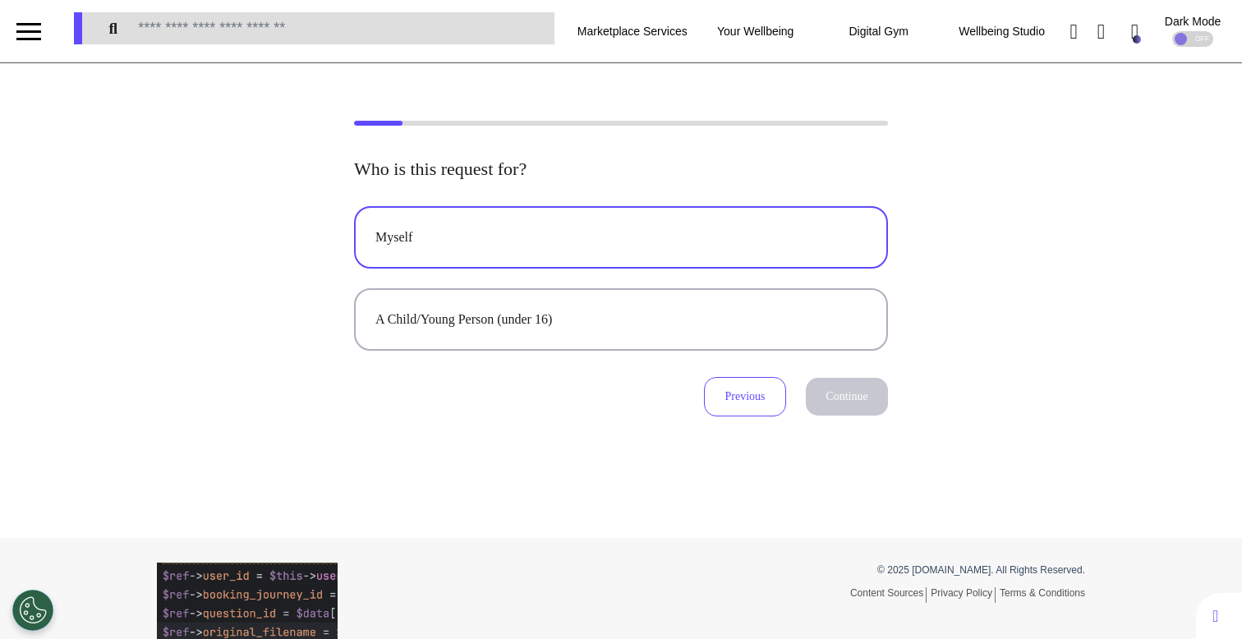
click at [776, 229] on div "Myself" at bounding box center [620, 237] width 491 height 20
click at [806, 255] on button "Myself" at bounding box center [621, 237] width 534 height 62
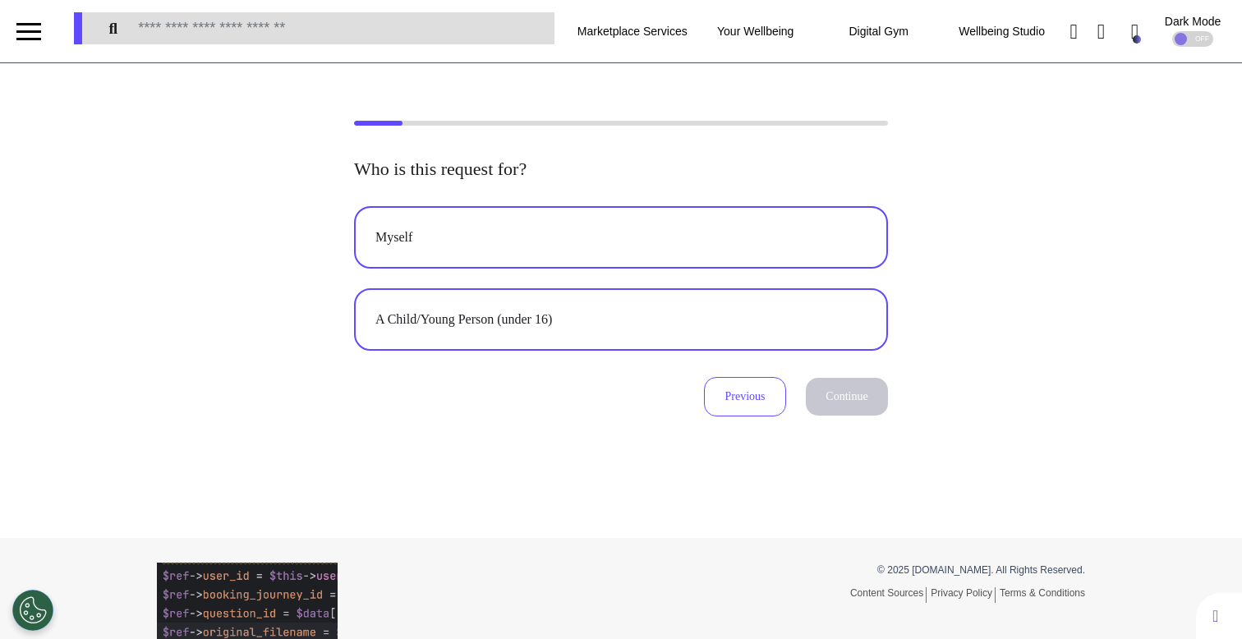
select select "*****"
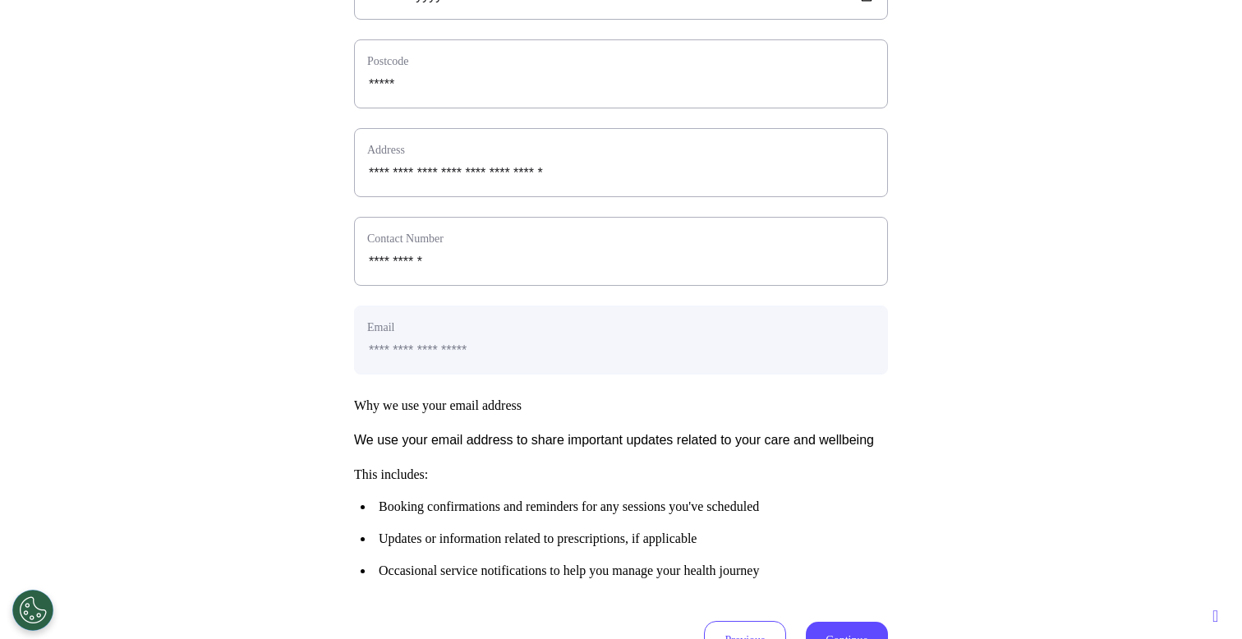
scroll to position [819, 0]
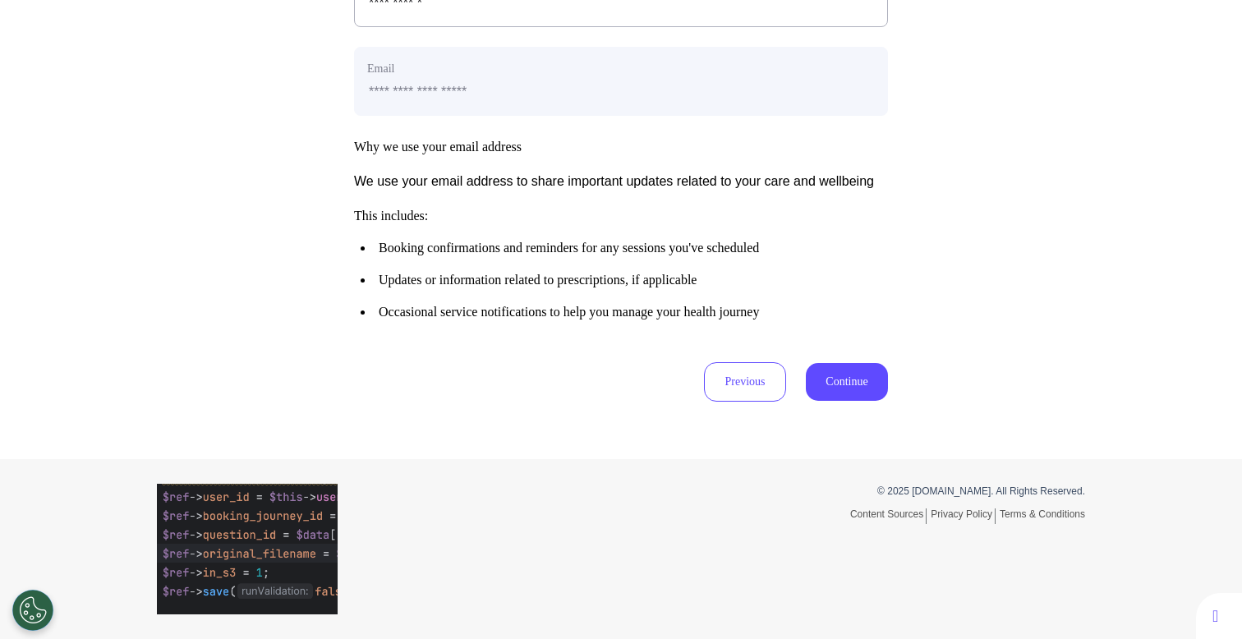
click at [826, 376] on button "Continue" at bounding box center [847, 382] width 82 height 38
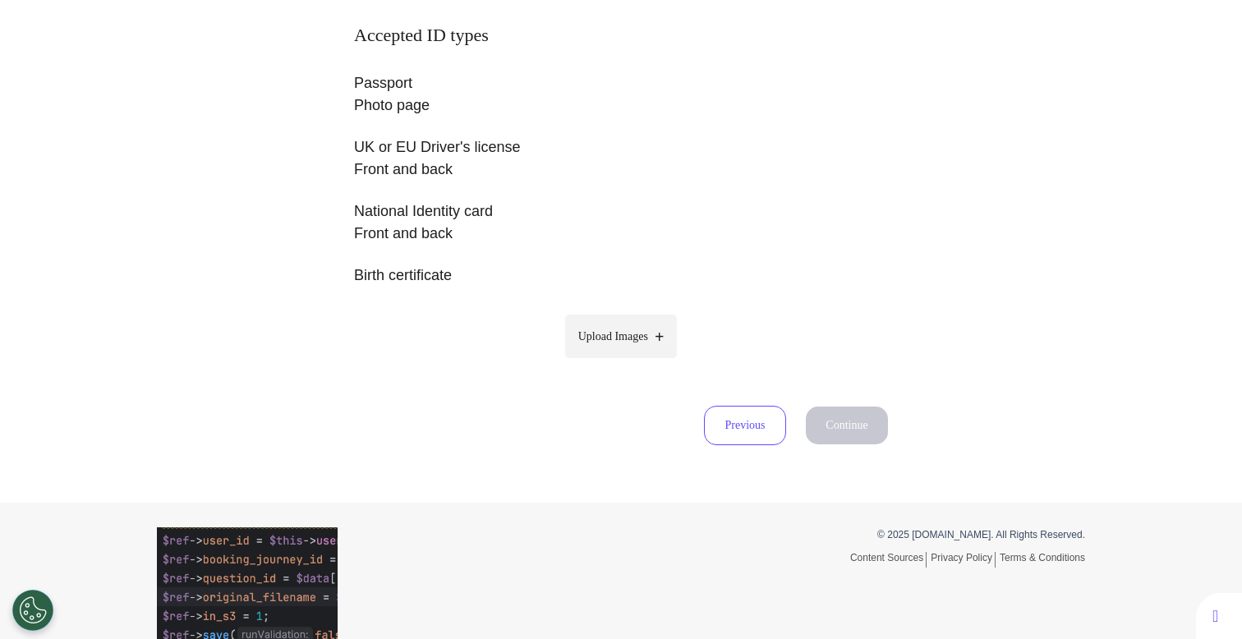
scroll to position [361, 0]
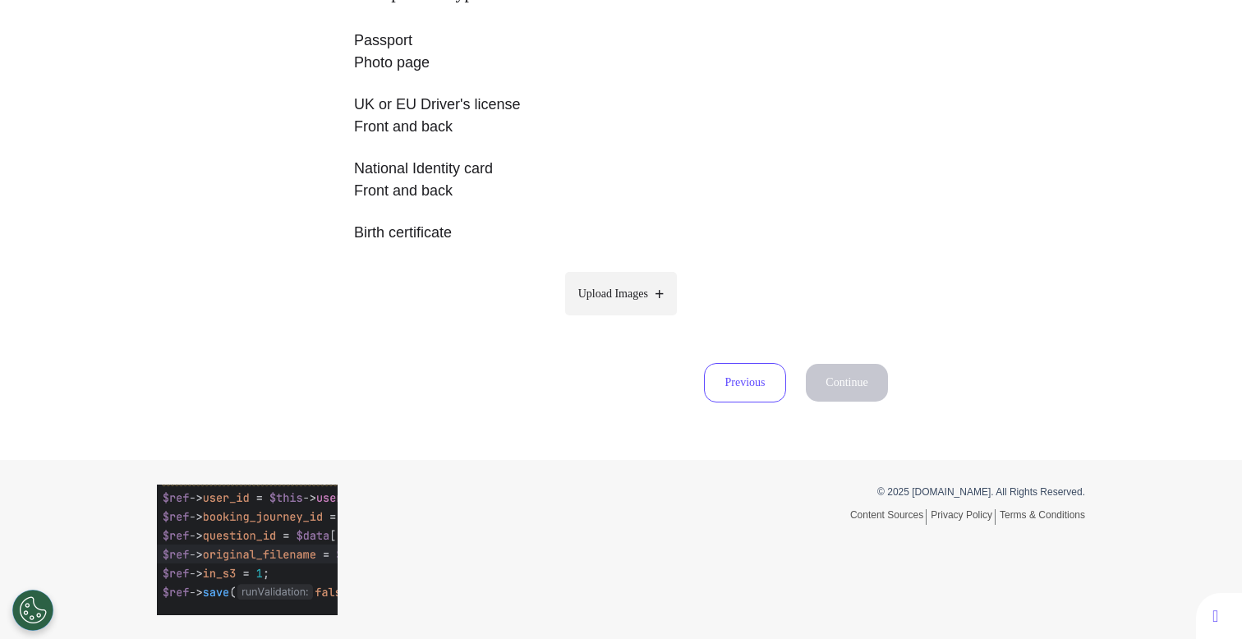
click at [646, 306] on label "Upload Images" at bounding box center [621, 294] width 113 height 44
click at [646, 319] on input "Upload Images" at bounding box center [621, 327] width 156 height 17
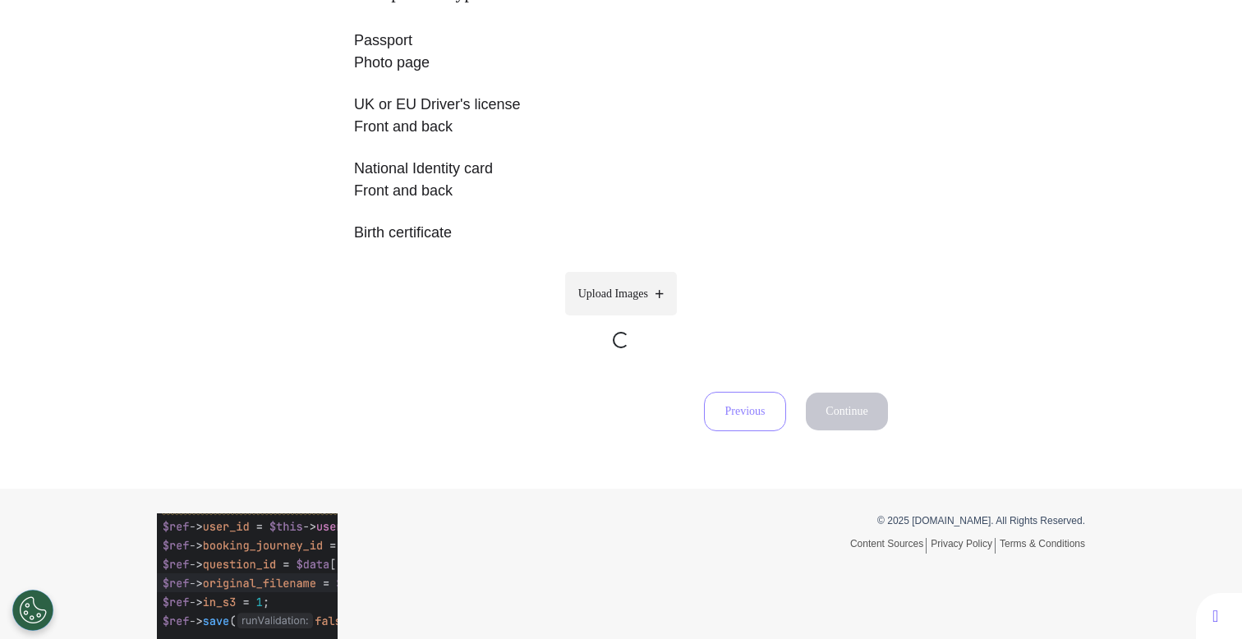
click at [618, 304] on label "Upload Images" at bounding box center [621, 294] width 113 height 44
click at [618, 348] on input "Upload Images" at bounding box center [621, 356] width 156 height 17
type input "**********"
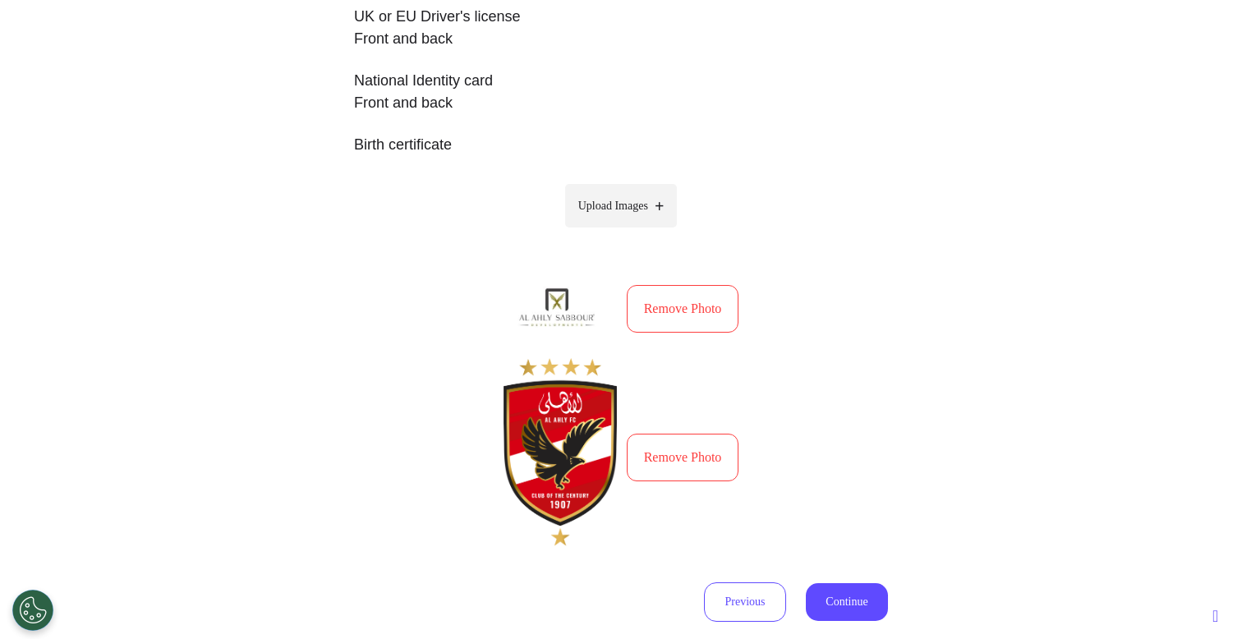
scroll to position [454, 0]
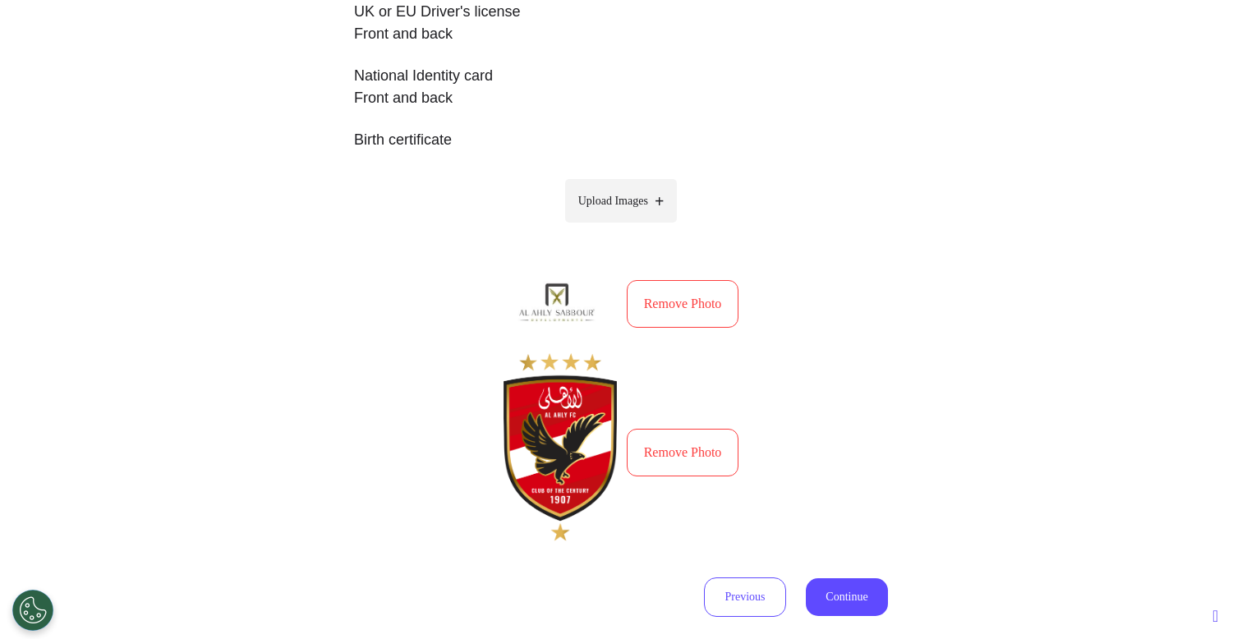
click at [632, 207] on span "Upload Images" at bounding box center [613, 200] width 70 height 17
click at [632, 227] on input "Upload Images" at bounding box center [621, 235] width 156 height 17
type input "**********"
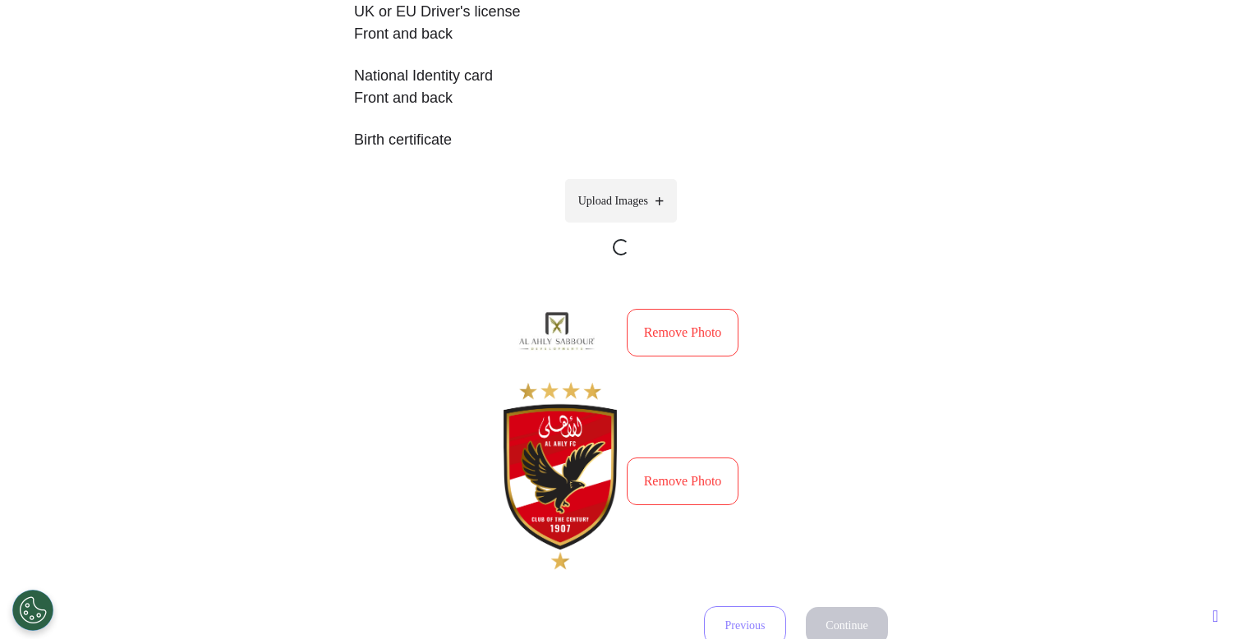
click at [633, 182] on label "Upload Images" at bounding box center [621, 201] width 113 height 44
click at [633, 255] on input "Upload Images" at bounding box center [621, 263] width 156 height 17
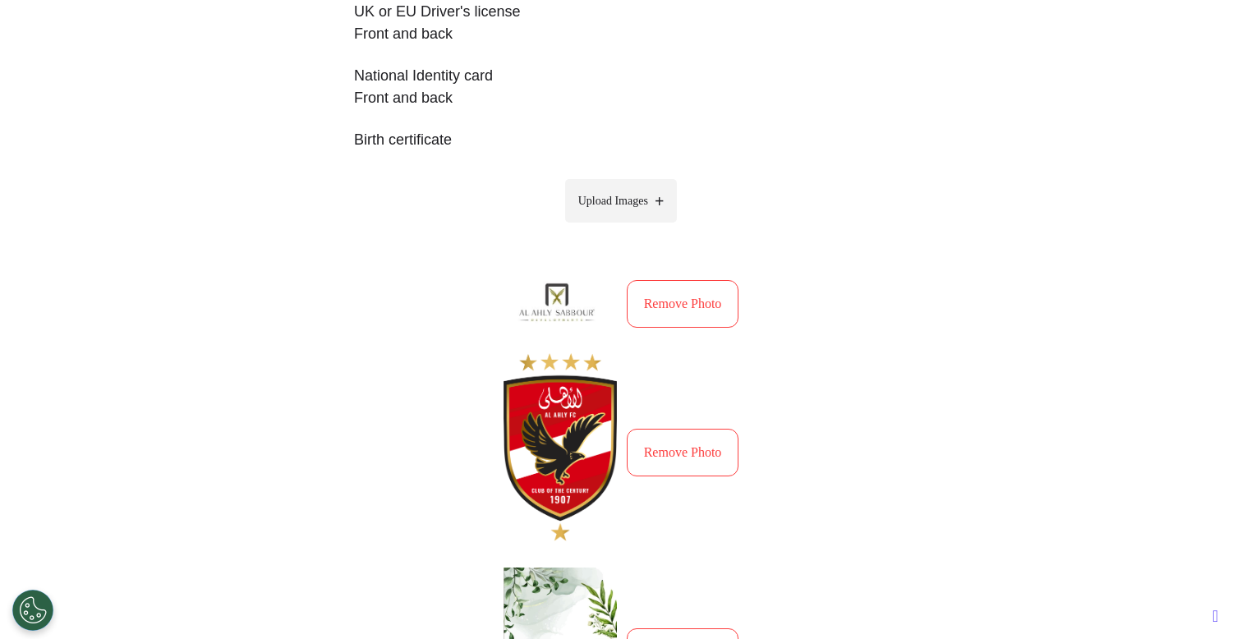
type input "**********"
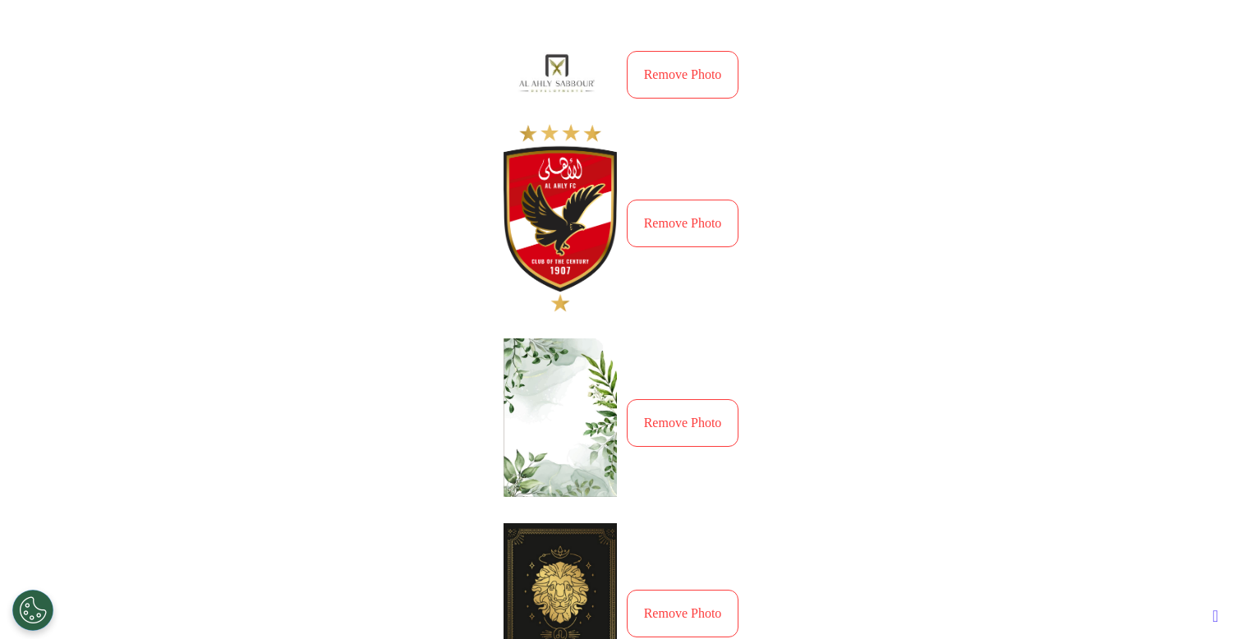
scroll to position [1050, 0]
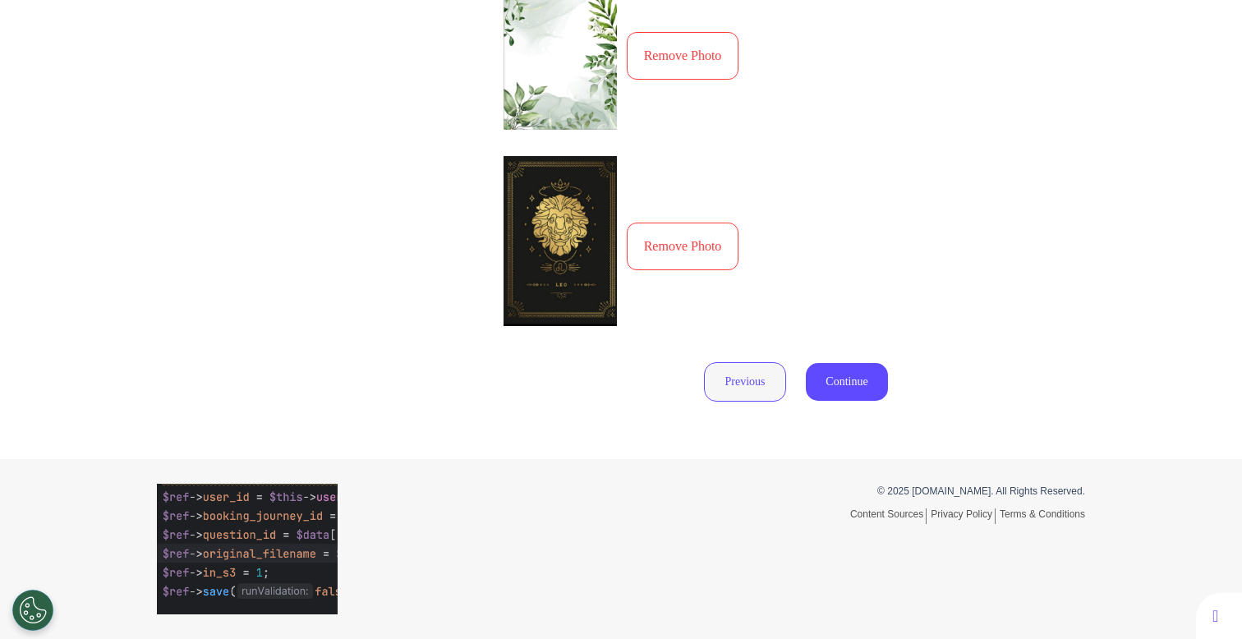
click at [738, 377] on button "Previous" at bounding box center [745, 381] width 82 height 39
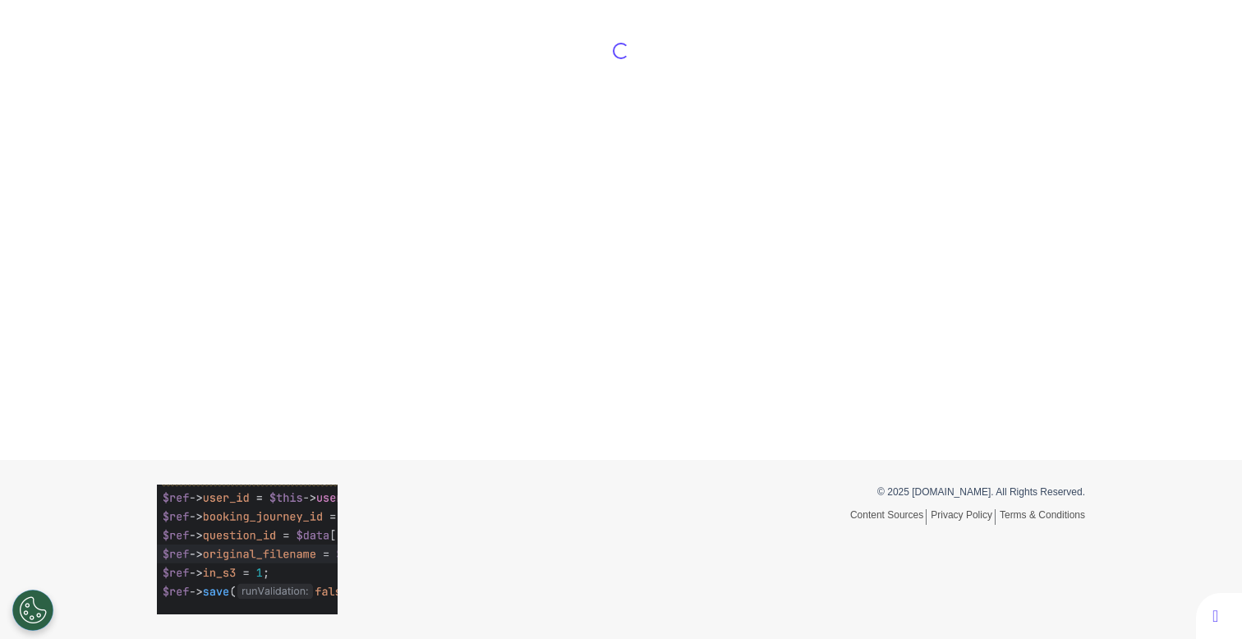
select select "*****"
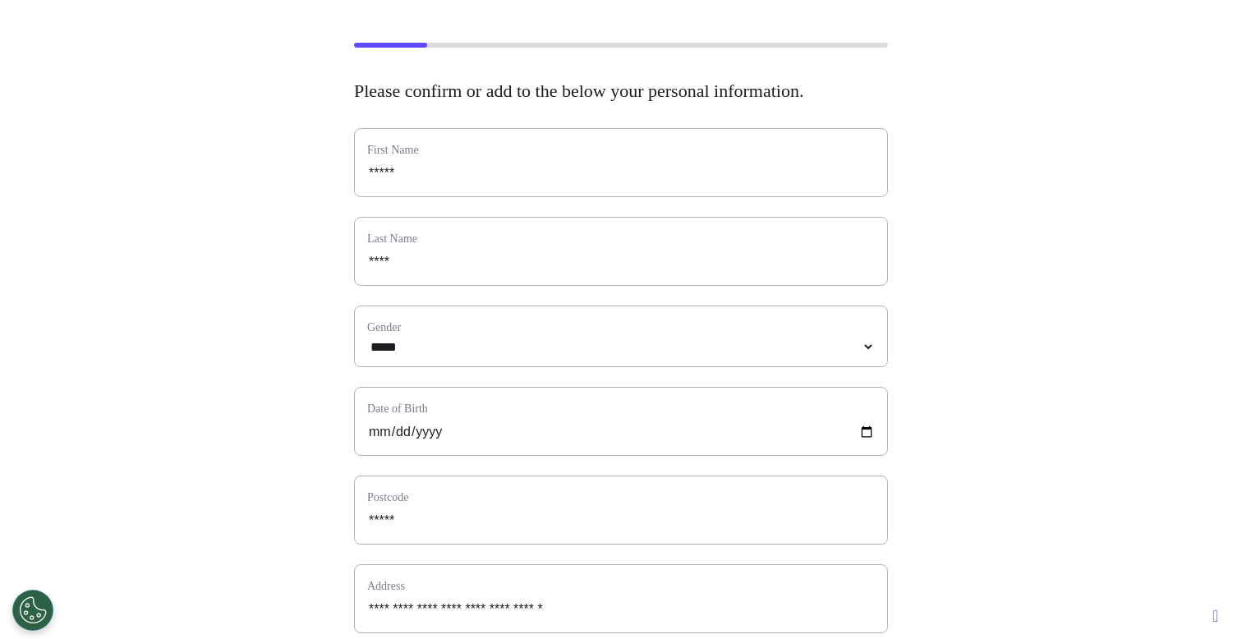
scroll to position [819, 0]
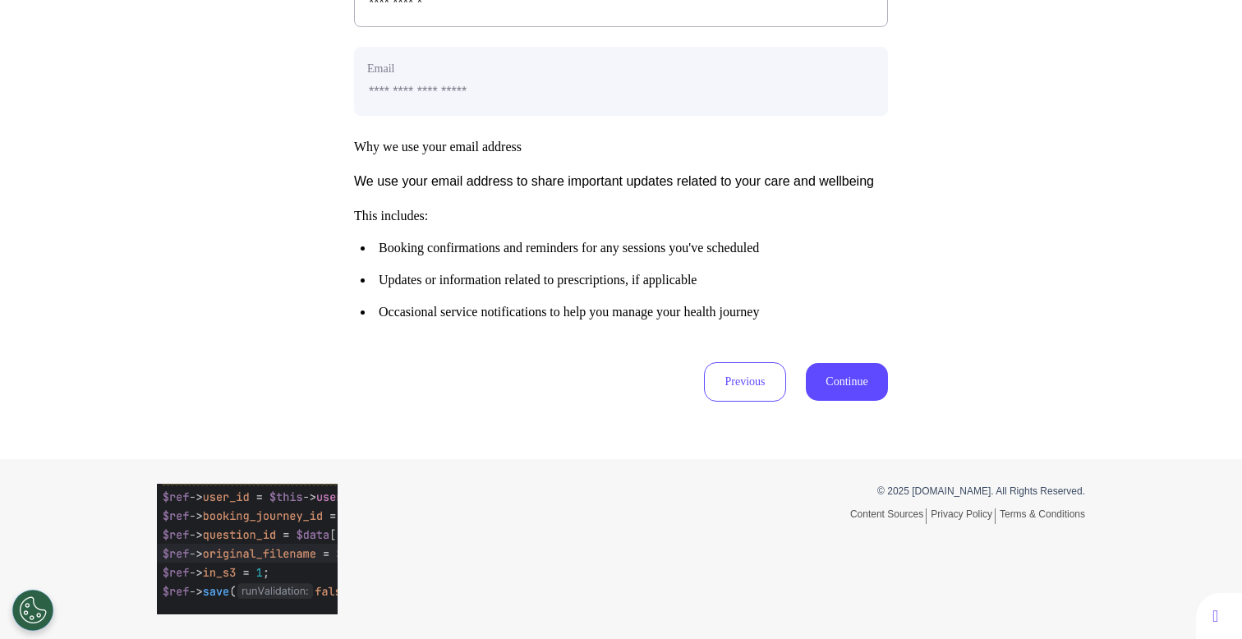
click at [834, 374] on button "Continue" at bounding box center [847, 382] width 82 height 38
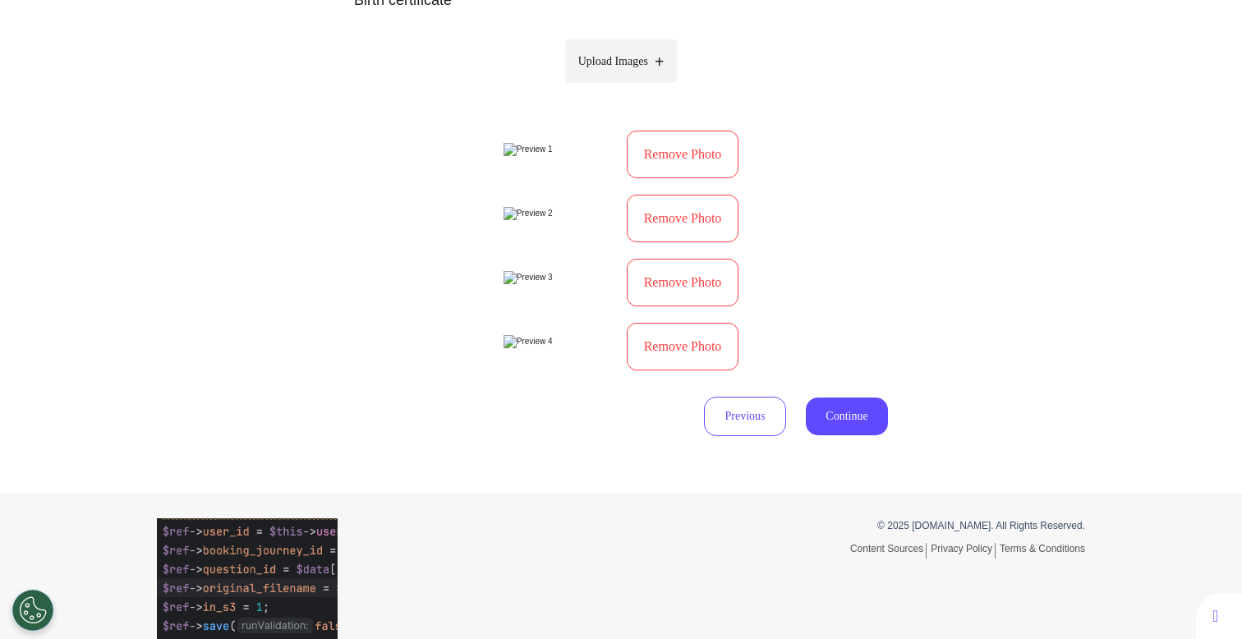
scroll to position [604, 0]
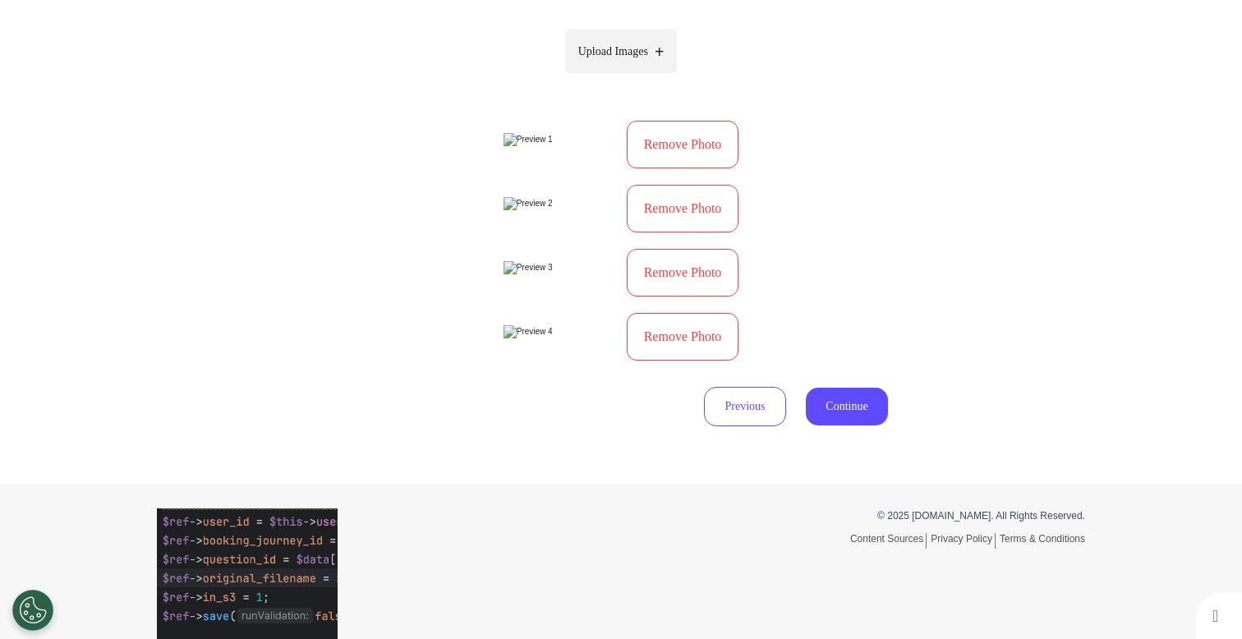
click at [693, 159] on button "Remove Photo" at bounding box center [683, 145] width 113 height 48
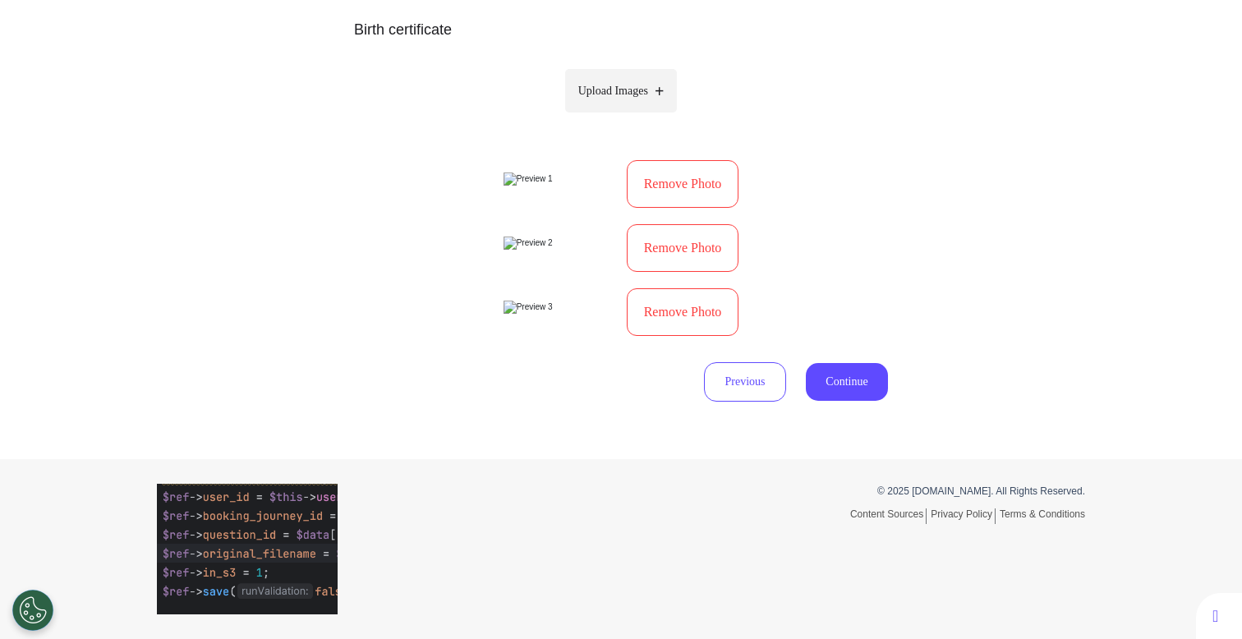
click at [678, 208] on button "Remove Photo" at bounding box center [683, 184] width 113 height 48
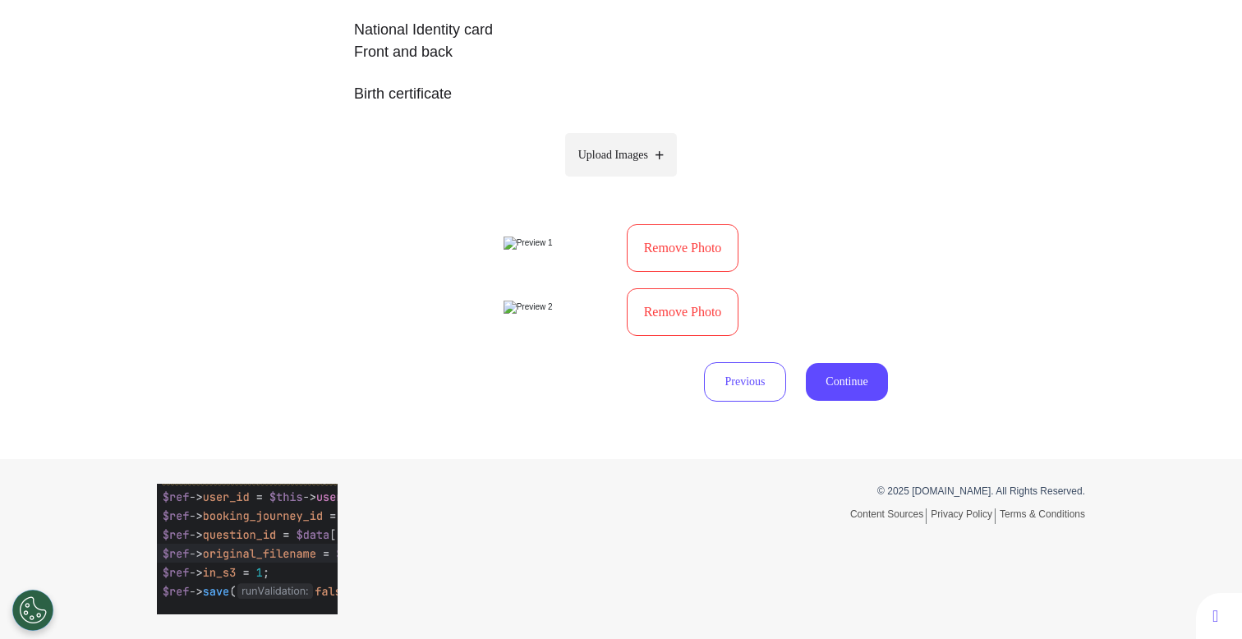
click at [697, 224] on button "Remove Photo" at bounding box center [683, 248] width 113 height 48
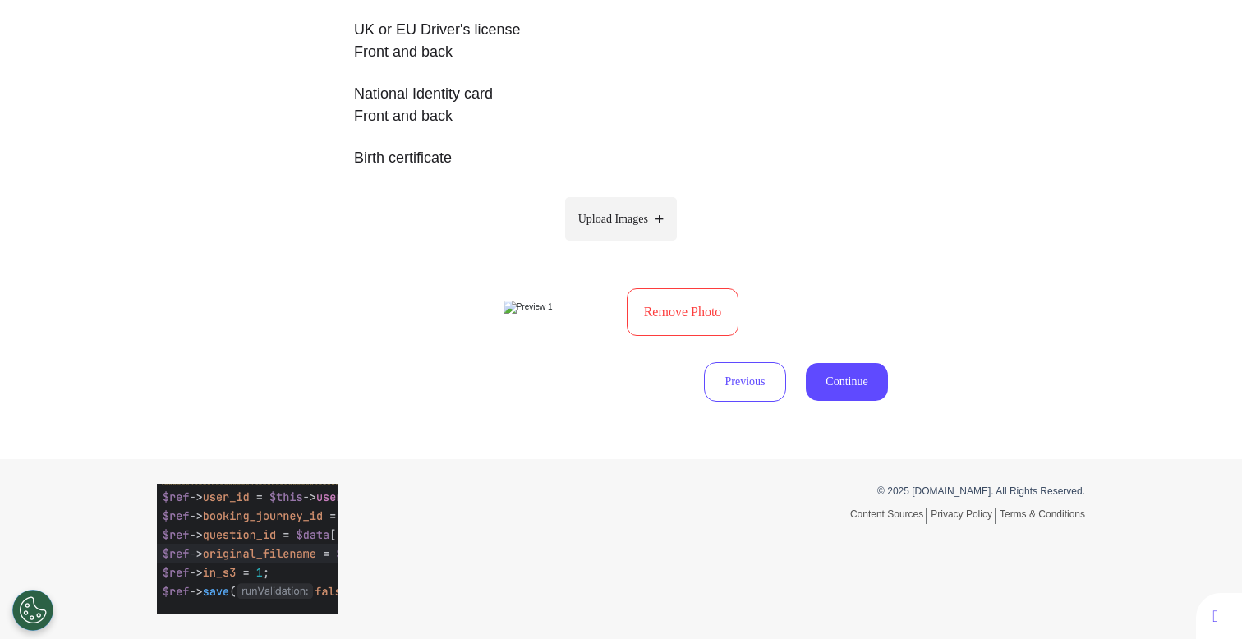
scroll to position [567, 0]
click at [689, 288] on button "Remove Photo" at bounding box center [683, 312] width 113 height 48
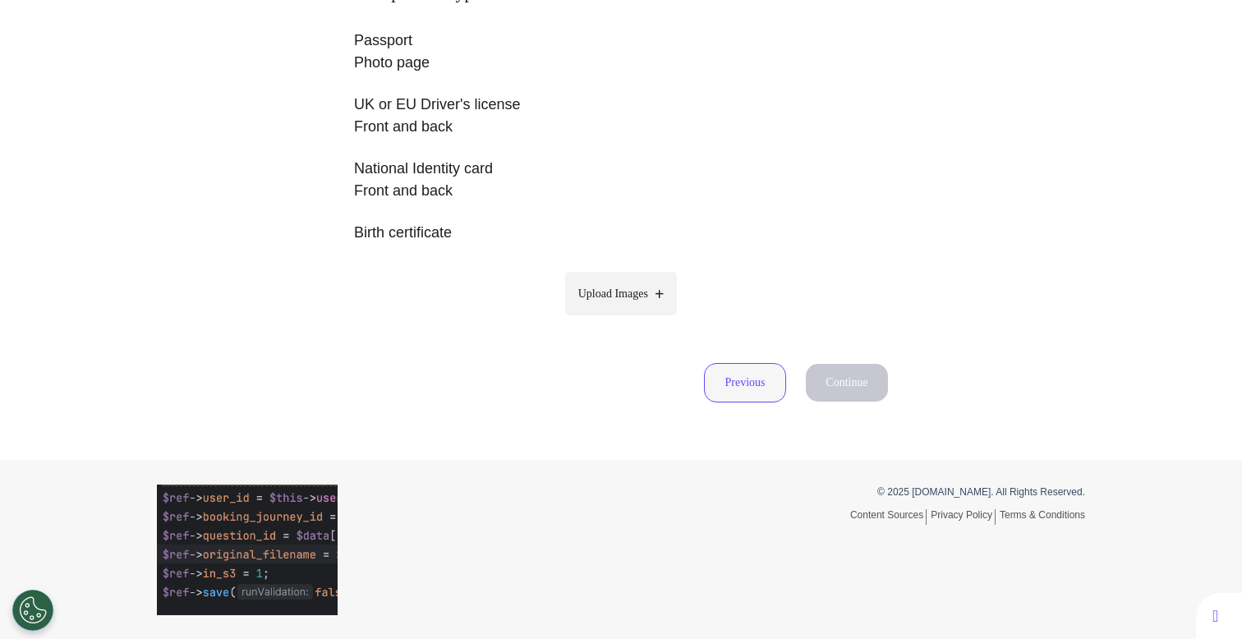
click at [752, 377] on button "Previous" at bounding box center [745, 382] width 82 height 39
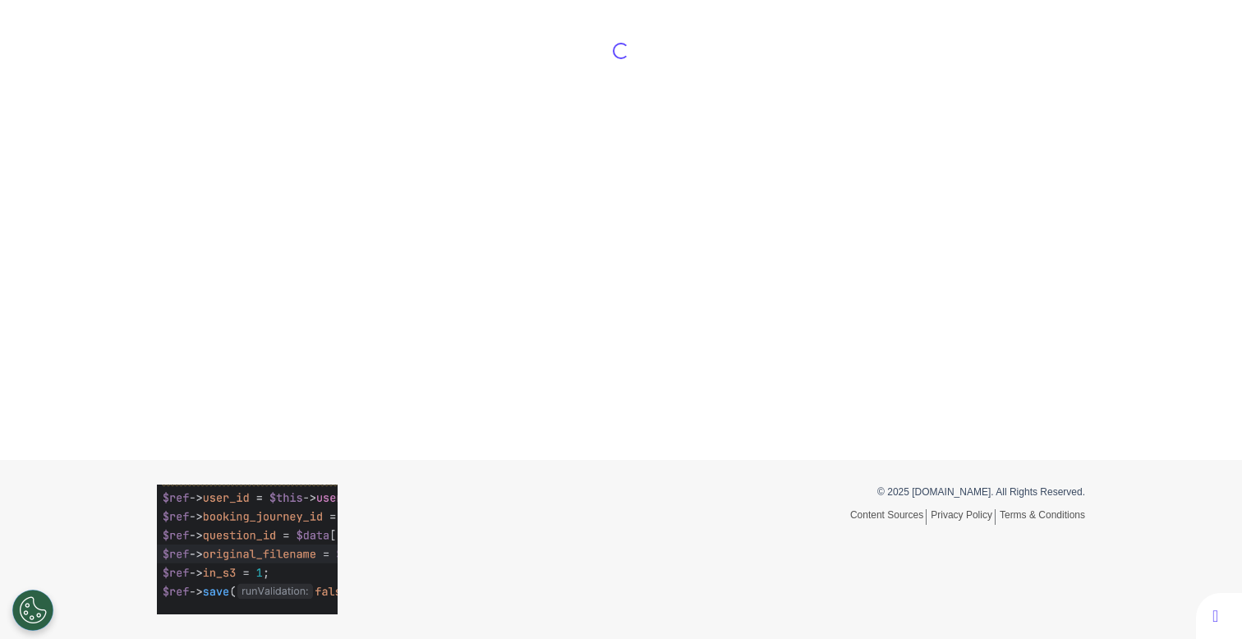
scroll to position [78, 0]
select select "*****"
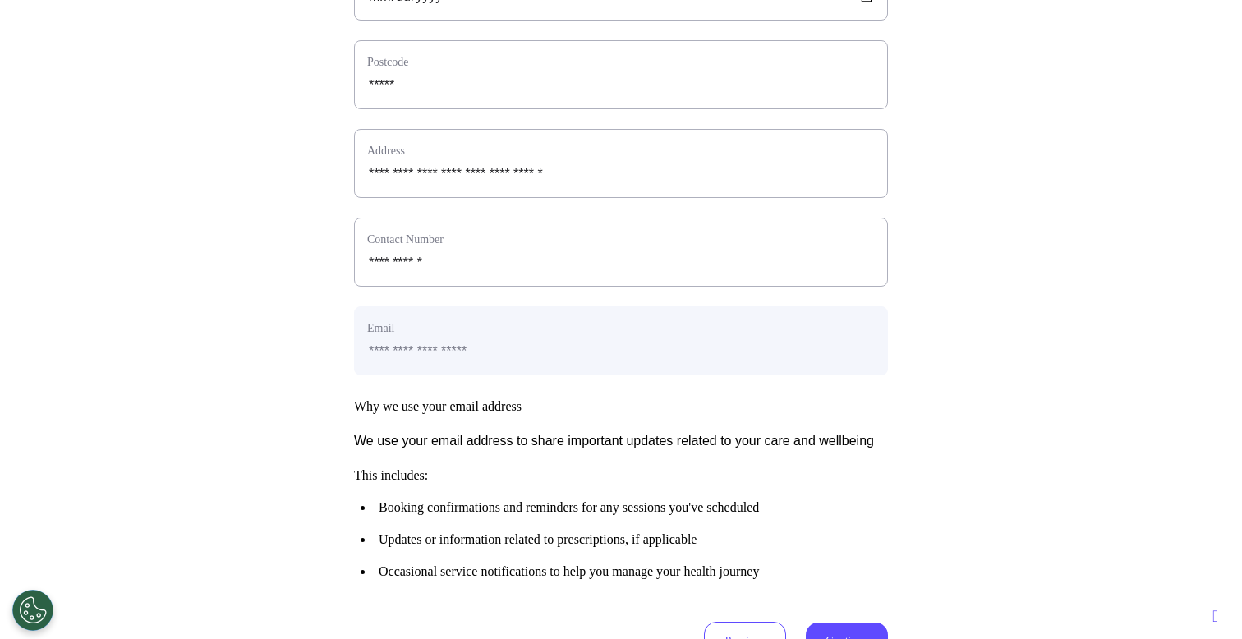
scroll to position [672, 0]
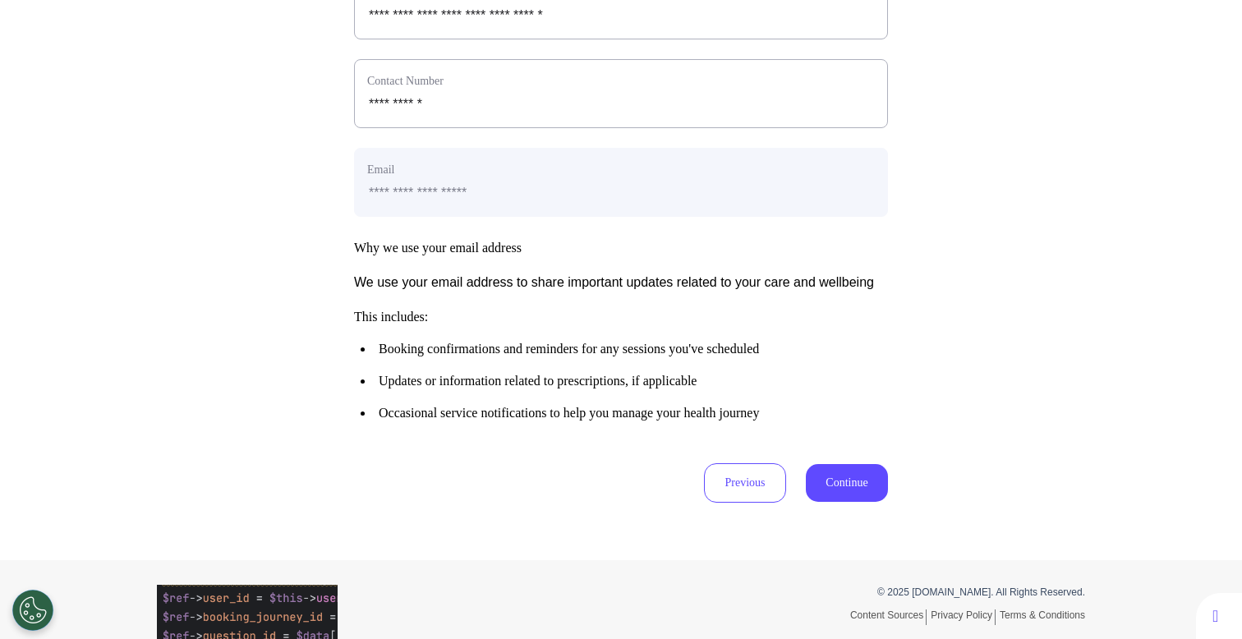
click at [831, 502] on button "Continue" at bounding box center [847, 483] width 82 height 38
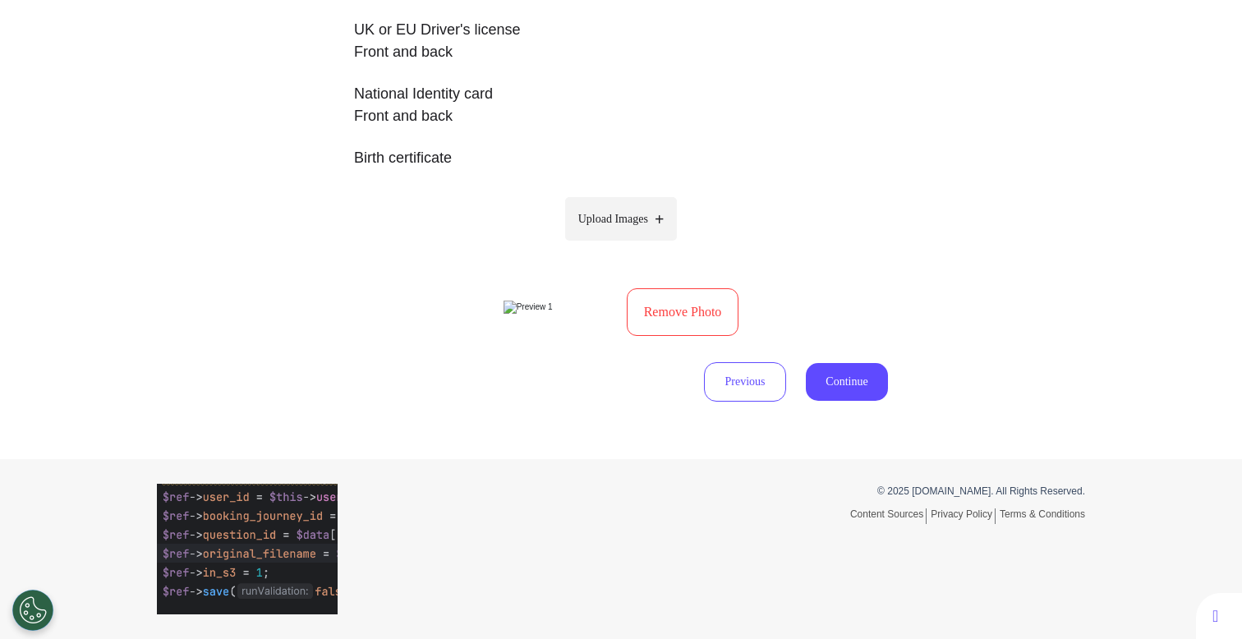
click at [684, 288] on button "Remove Photo" at bounding box center [683, 312] width 113 height 48
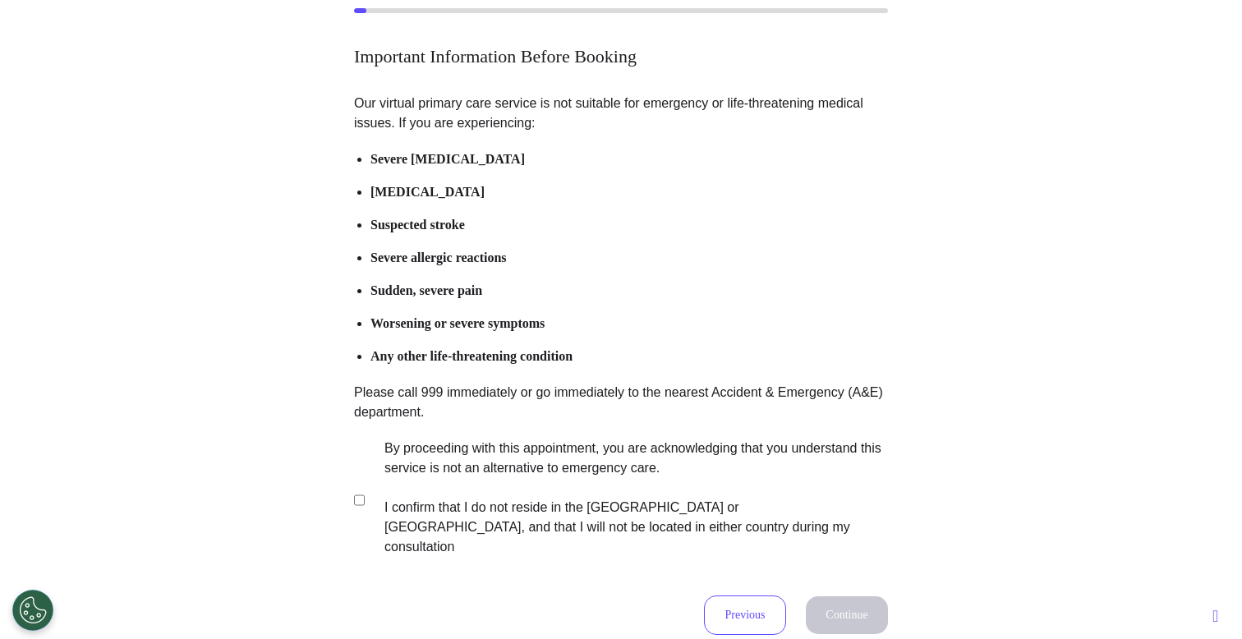
scroll to position [326, 0]
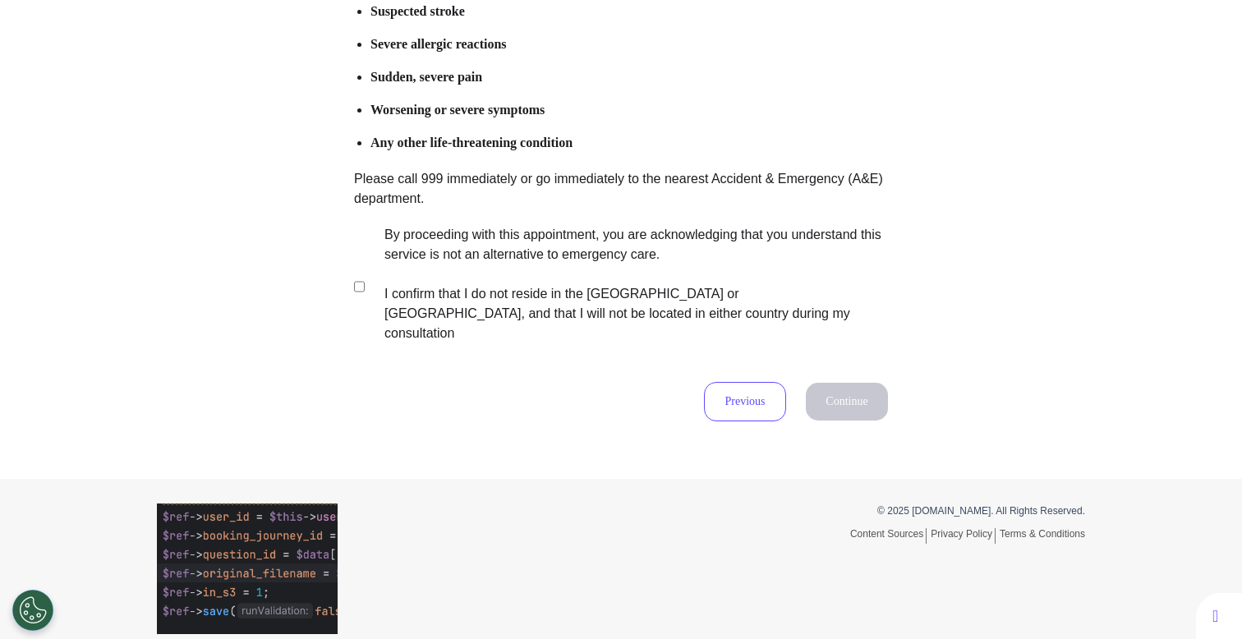
click at [568, 289] on label "By proceeding with this appointment, you are acknowledging that you understand …" at bounding box center [625, 284] width 514 height 118
click at [888, 398] on div "Important Information Before Booking Our virtual primary care service is not su…" at bounding box center [621, 108] width 1242 height 627
click at [870, 398] on button "Continue" at bounding box center [847, 402] width 82 height 38
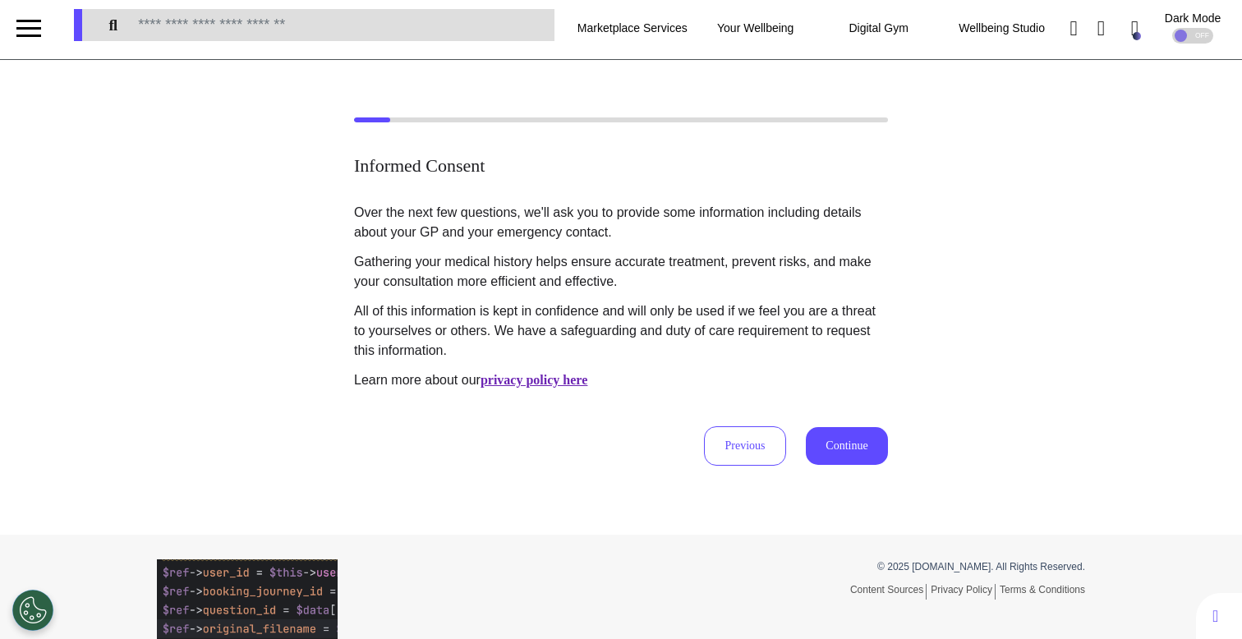
scroll to position [0, 0]
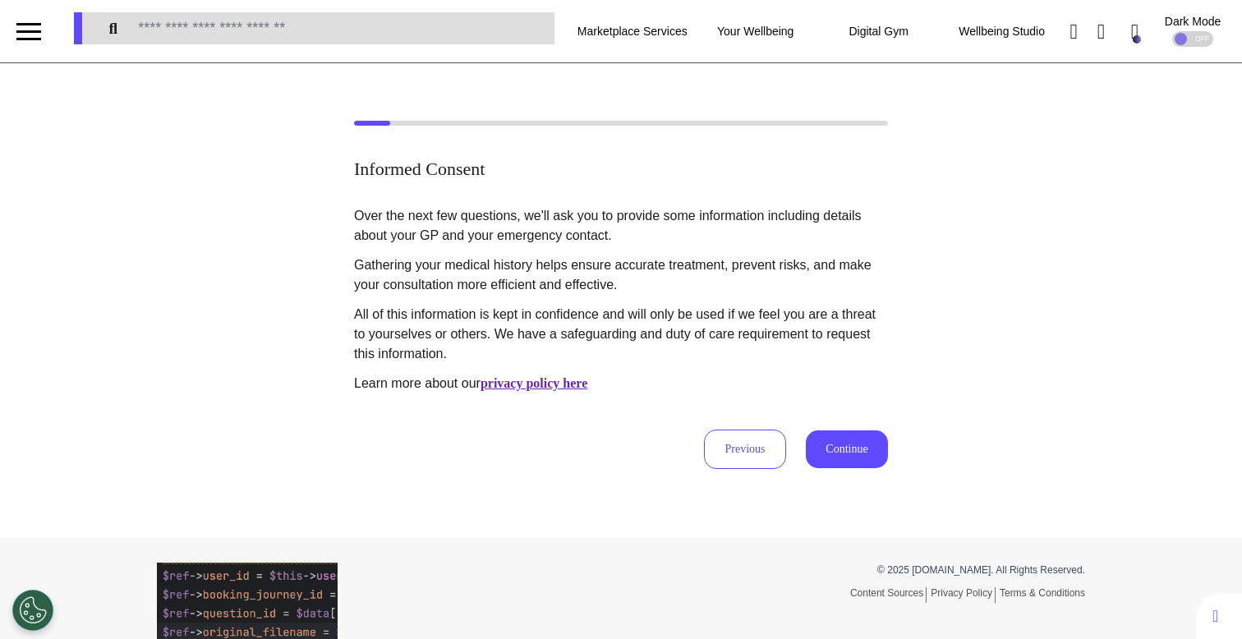
click at [851, 448] on button "Continue" at bounding box center [847, 449] width 82 height 38
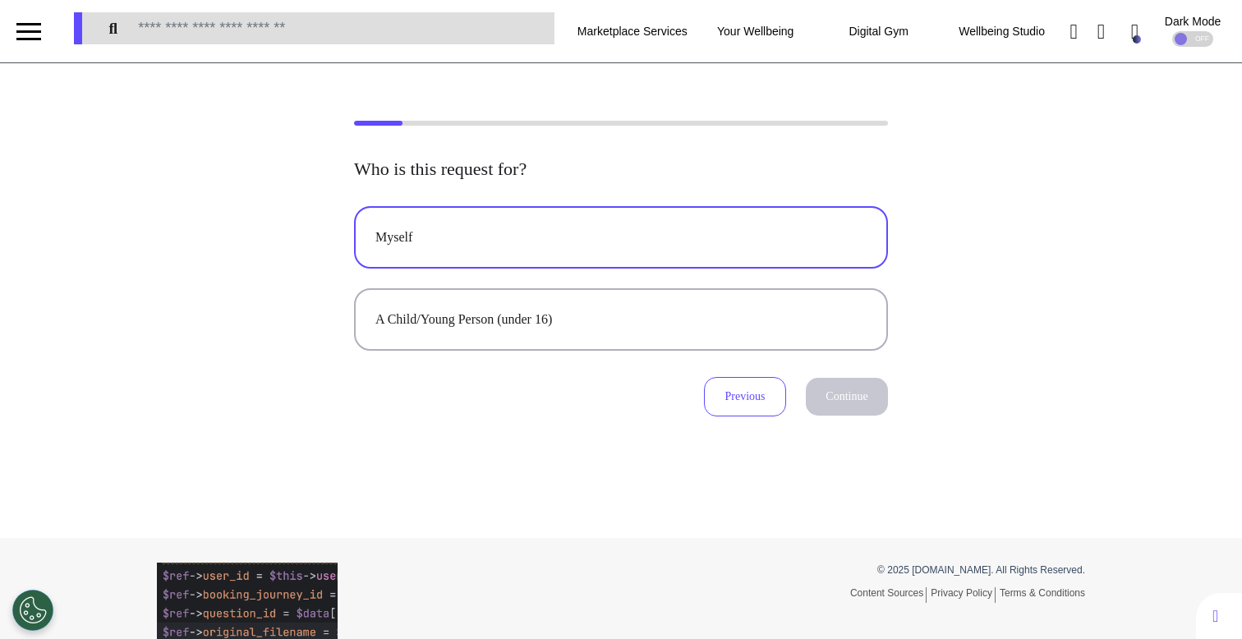
click at [802, 219] on button "Myself" at bounding box center [621, 237] width 534 height 62
select select "*****"
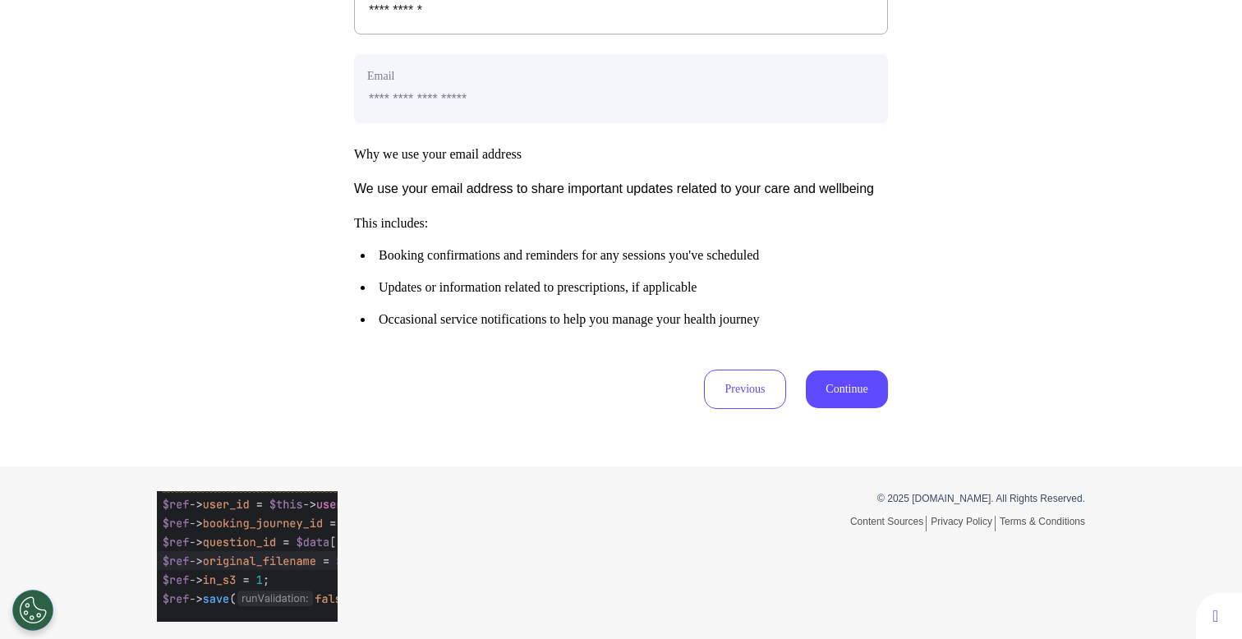
scroll to position [819, 0]
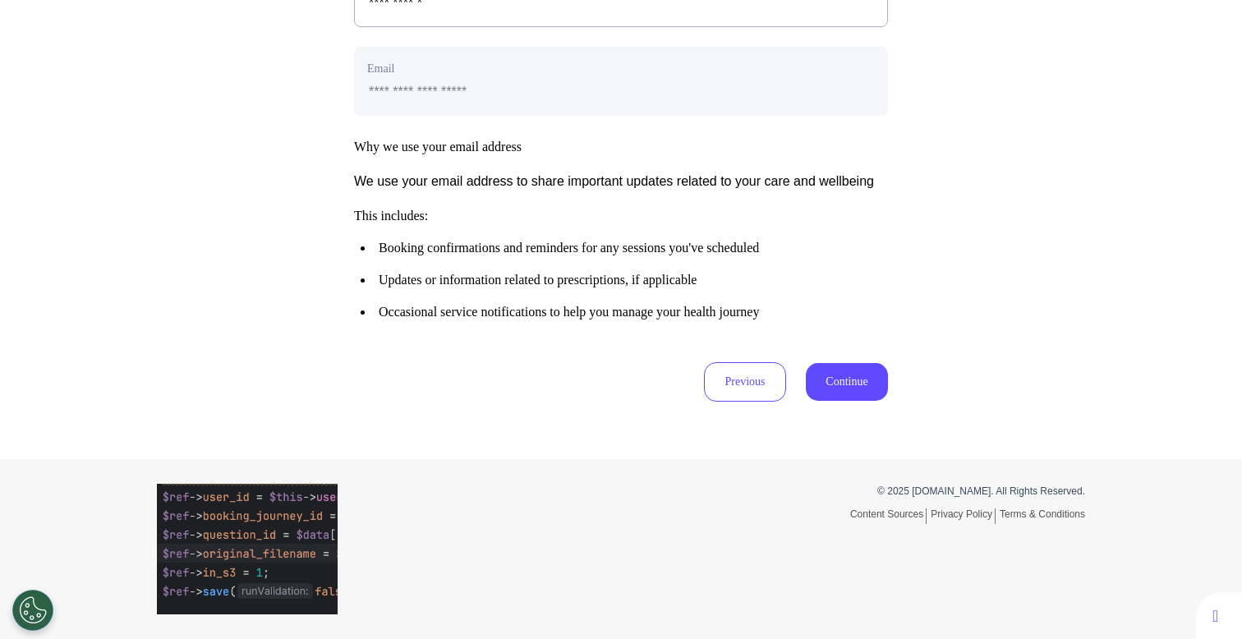
click at [871, 370] on button "Continue" at bounding box center [847, 382] width 82 height 38
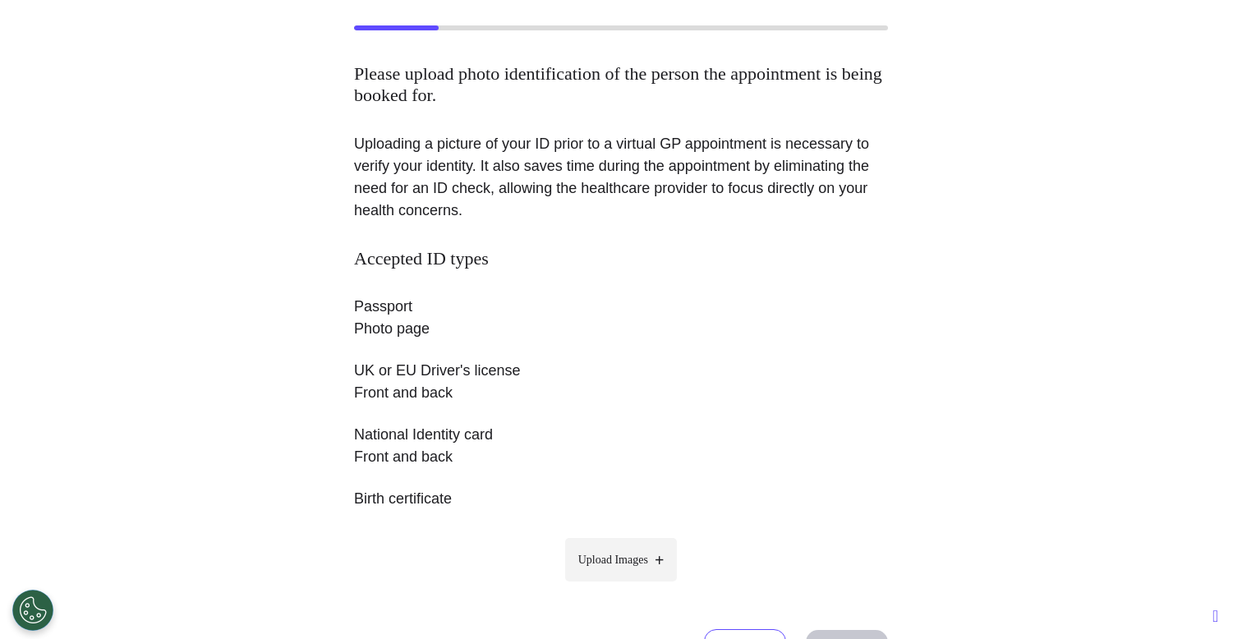
scroll to position [152, 0]
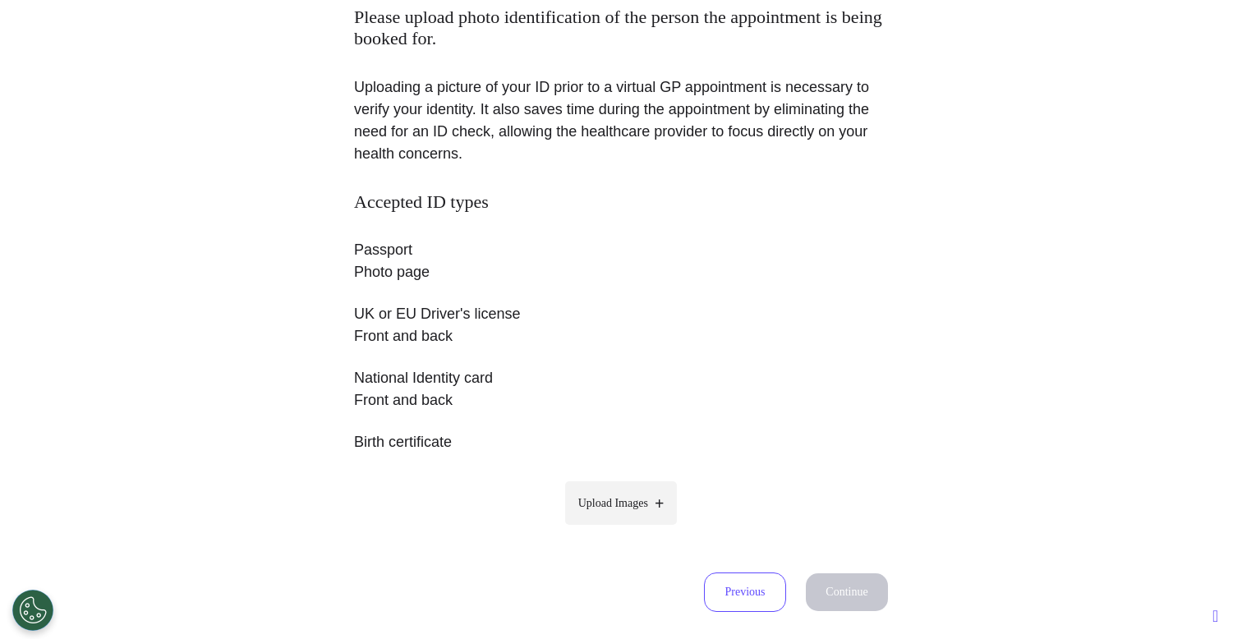
click at [609, 498] on span "Upload Images" at bounding box center [613, 502] width 70 height 17
click at [609, 529] on input "Upload Images" at bounding box center [621, 537] width 156 height 17
click at [578, 501] on span "Upload Images" at bounding box center [613, 502] width 70 height 17
click at [571, 558] on input "Upload Images" at bounding box center [621, 566] width 156 height 17
type input "**********"
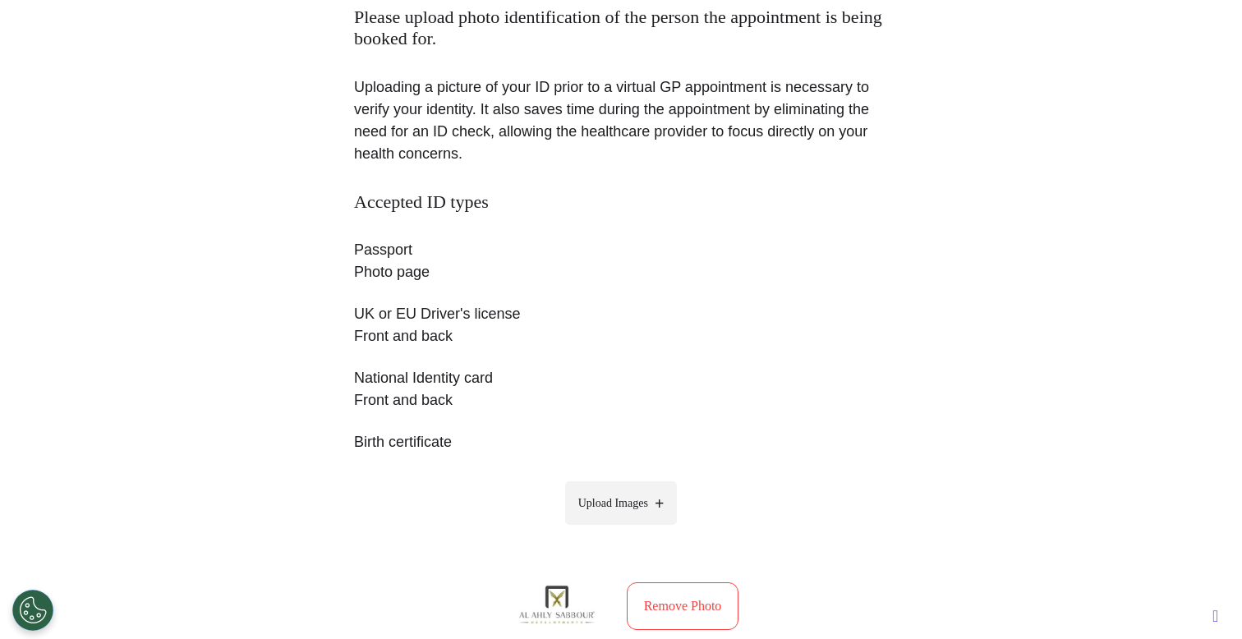
click at [572, 517] on label "Upload Images" at bounding box center [621, 503] width 113 height 44
click at [572, 529] on input "Upload Images" at bounding box center [621, 537] width 156 height 17
type input "**********"
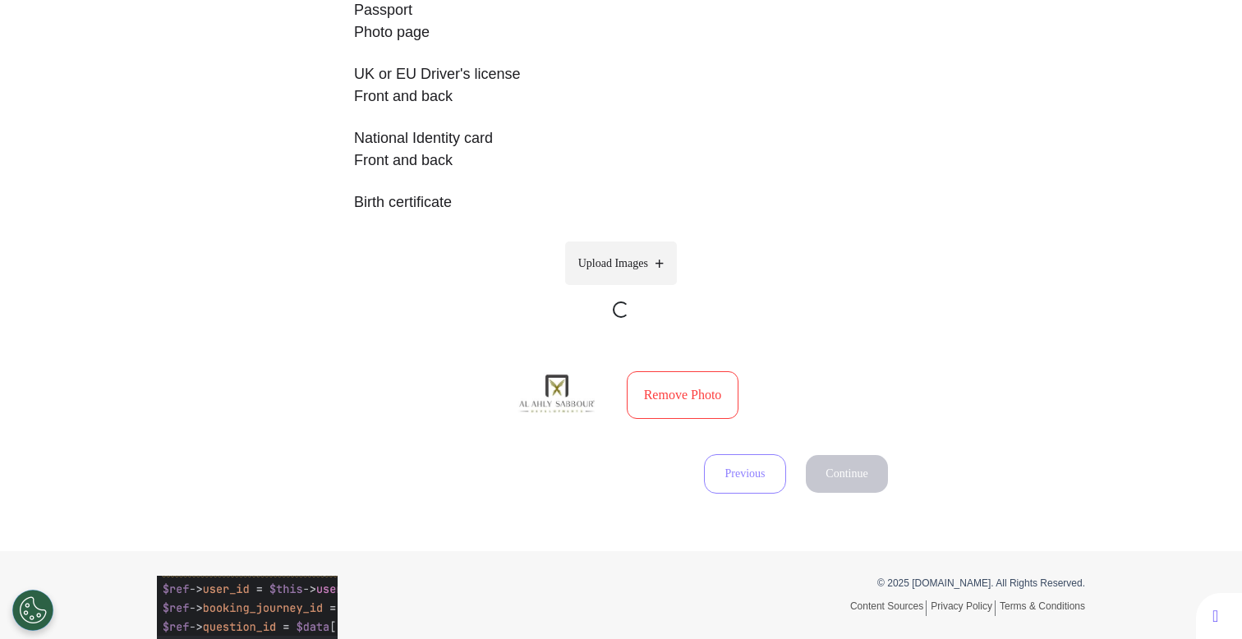
scroll to position [483, 0]
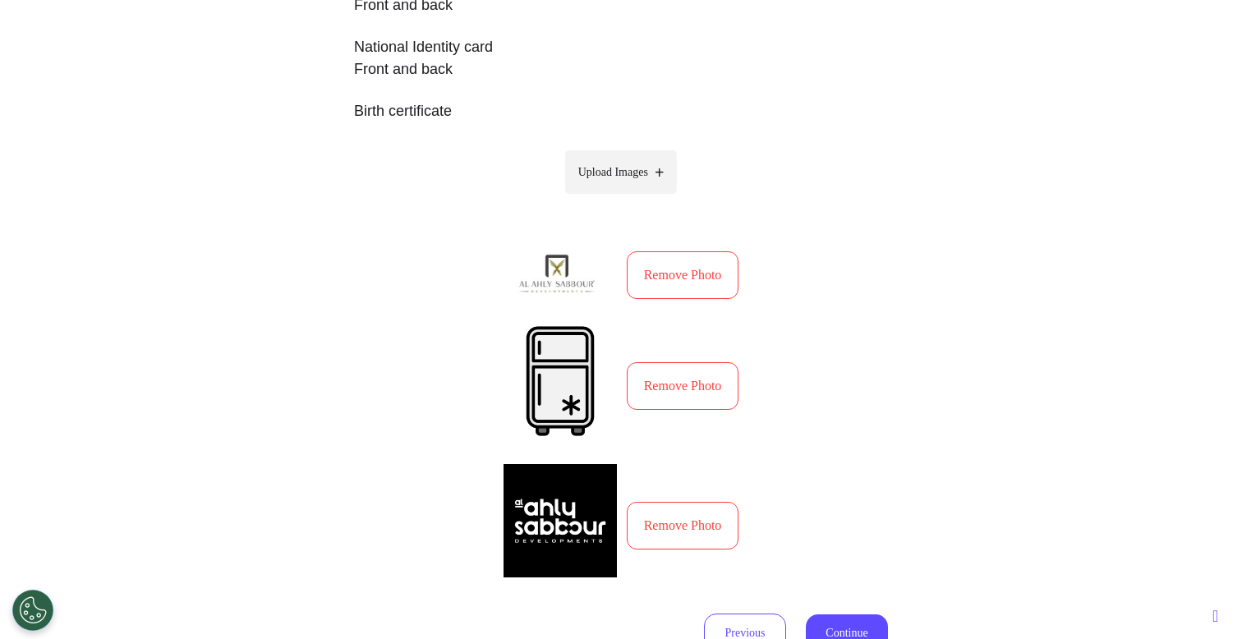
click at [696, 282] on button "Remove Photo" at bounding box center [683, 275] width 113 height 48
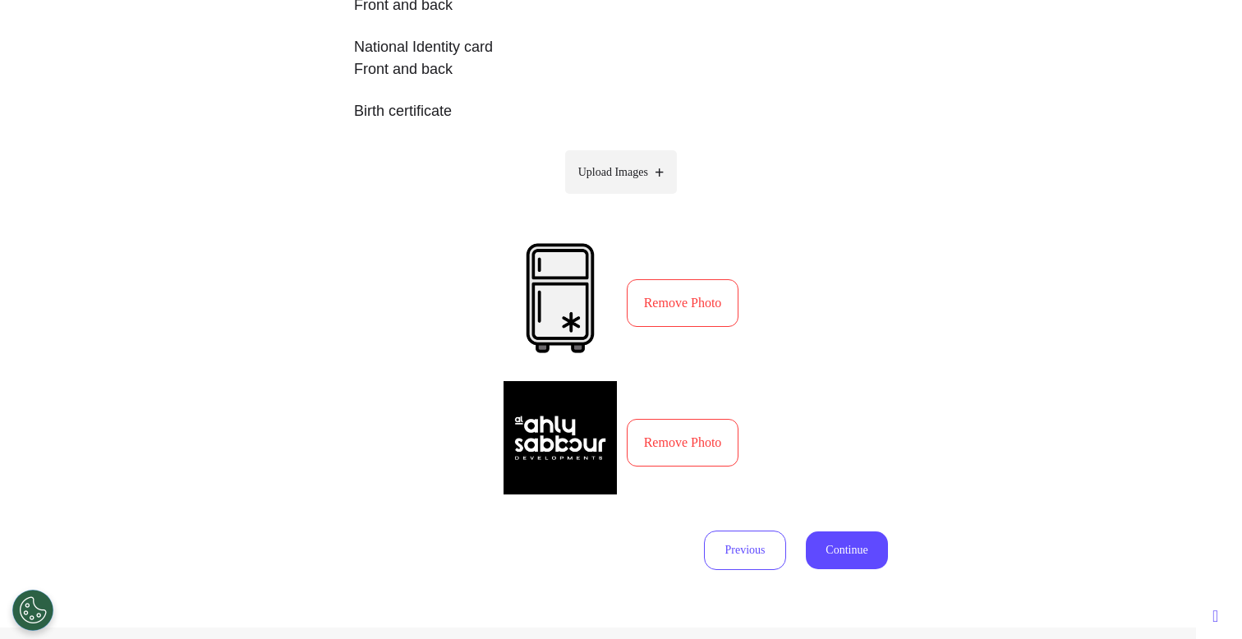
click at [695, 293] on button "Remove Photo" at bounding box center [683, 303] width 113 height 48
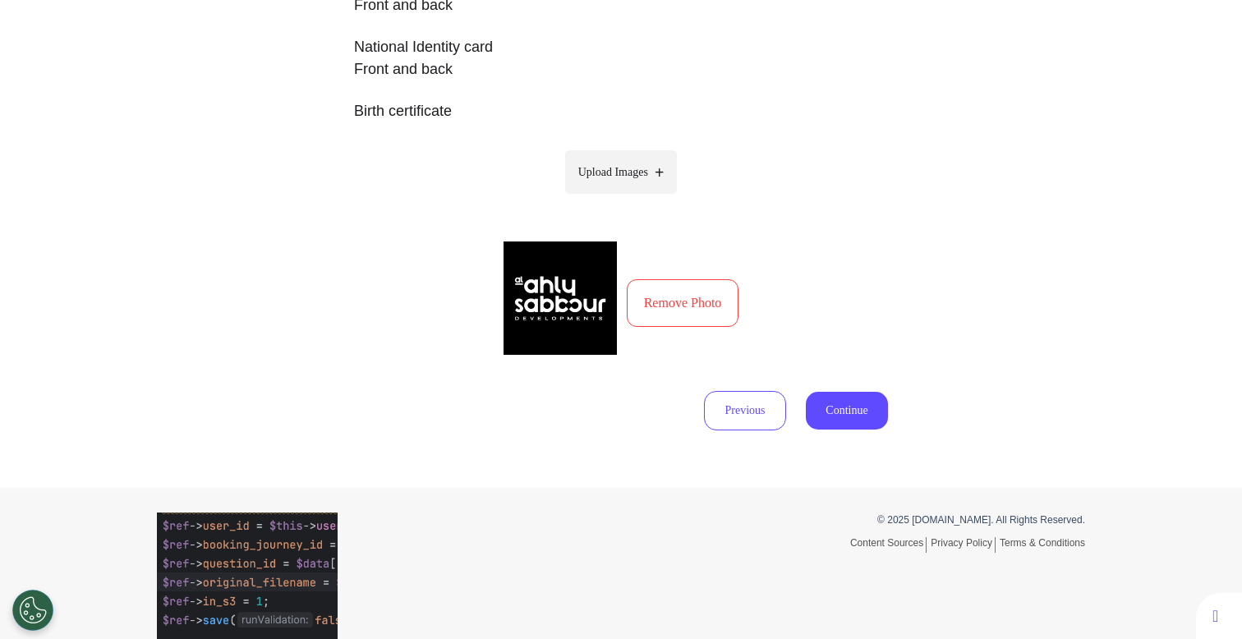
click at [695, 293] on button "Remove Photo" at bounding box center [683, 303] width 113 height 48
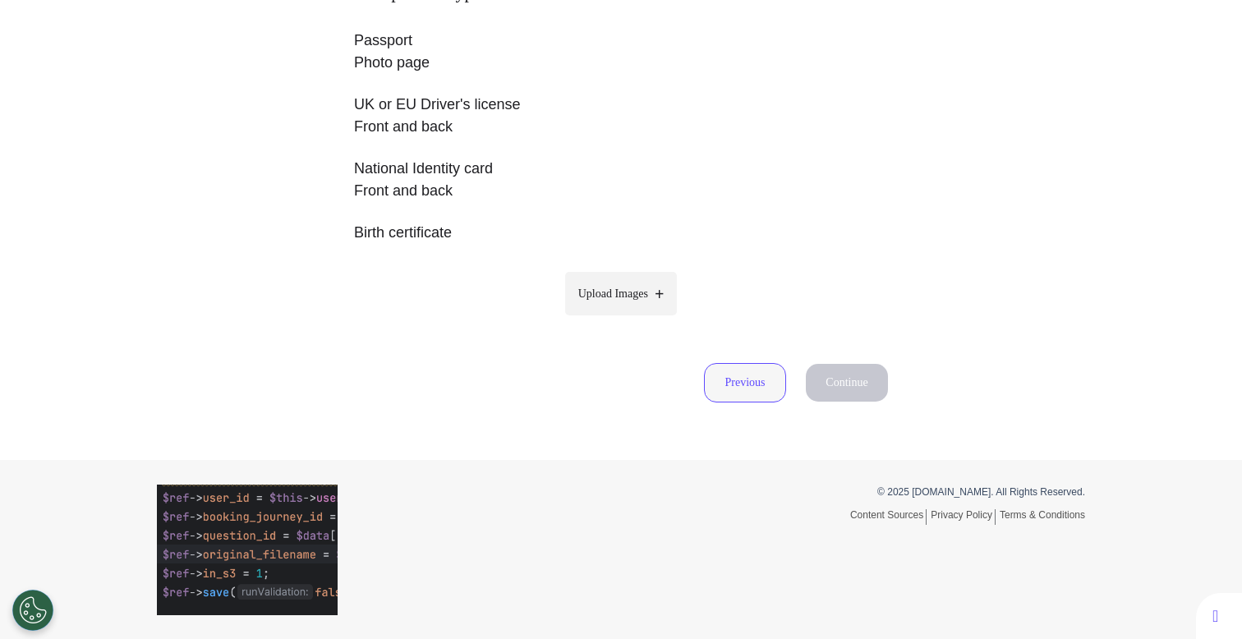
click at [737, 379] on button "Previous" at bounding box center [745, 382] width 82 height 39
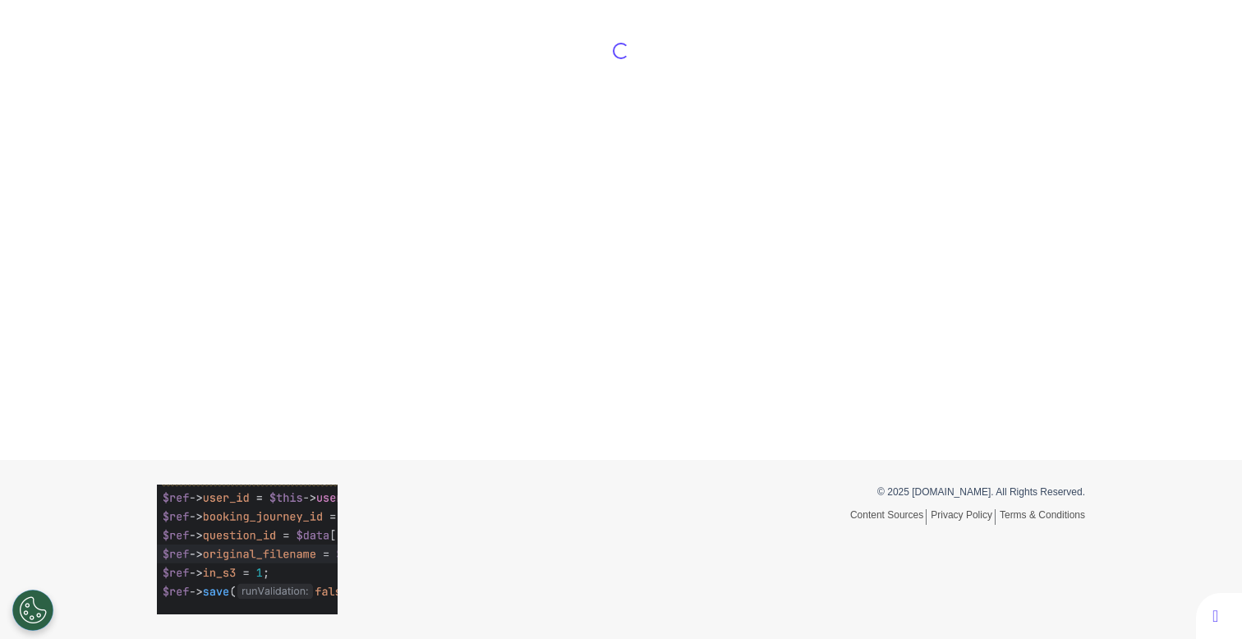
select select "*****"
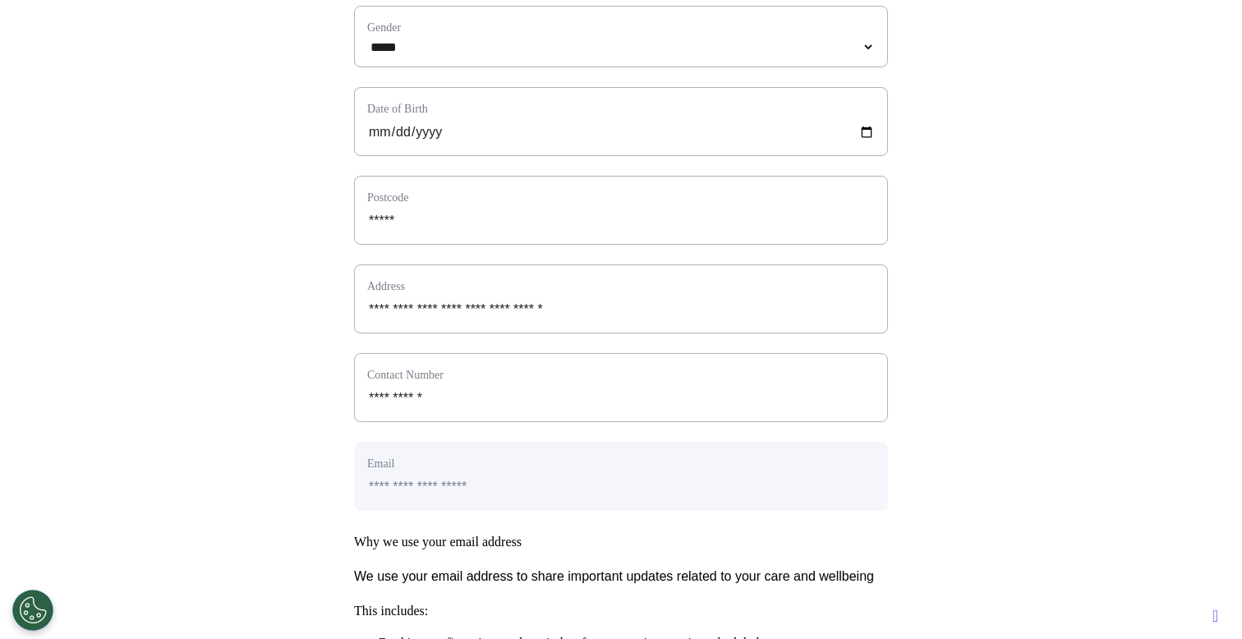
scroll to position [819, 0]
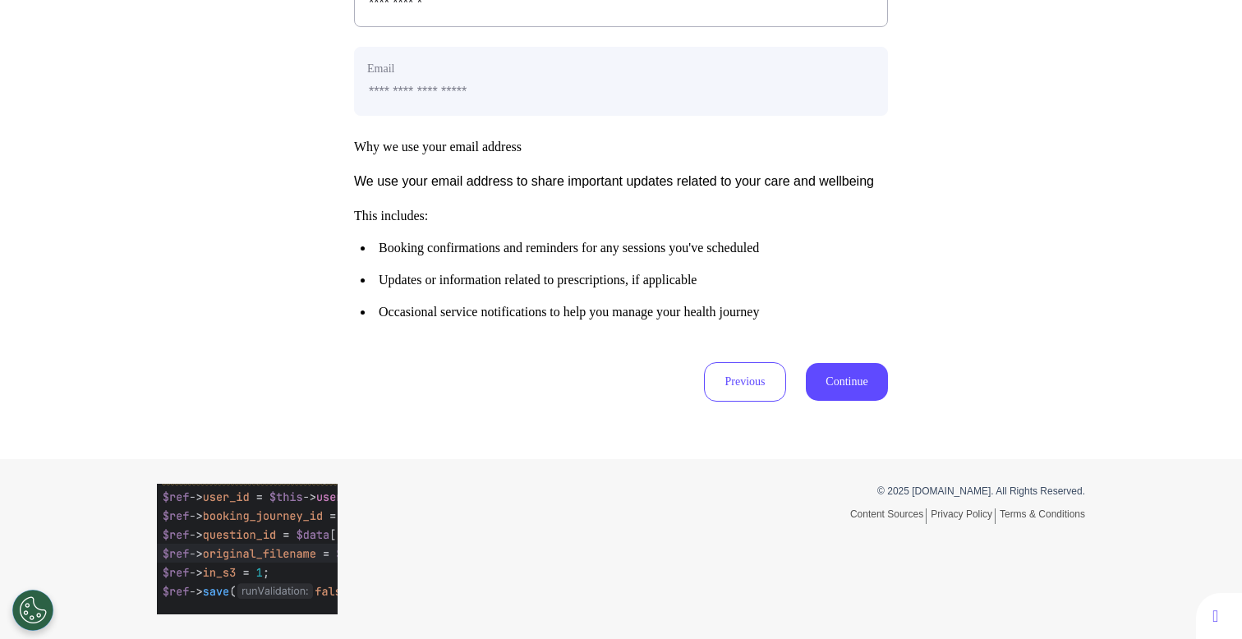
click at [832, 389] on button "Continue" at bounding box center [847, 382] width 82 height 38
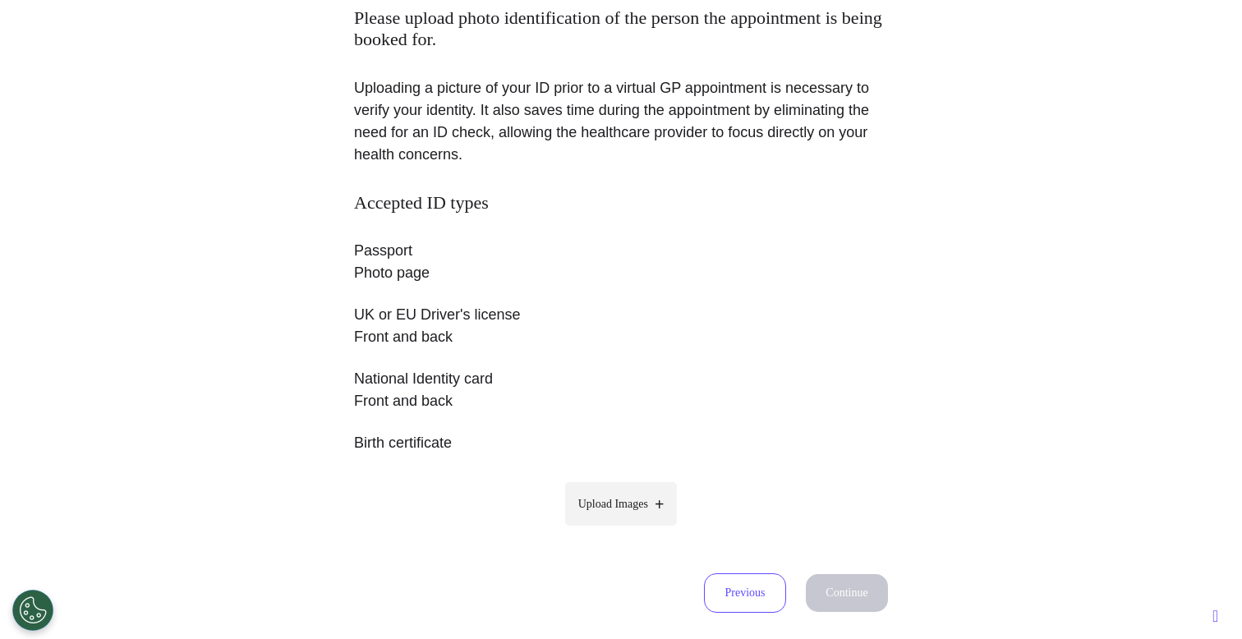
scroll to position [361, 0]
